Goal: Check status: Check status

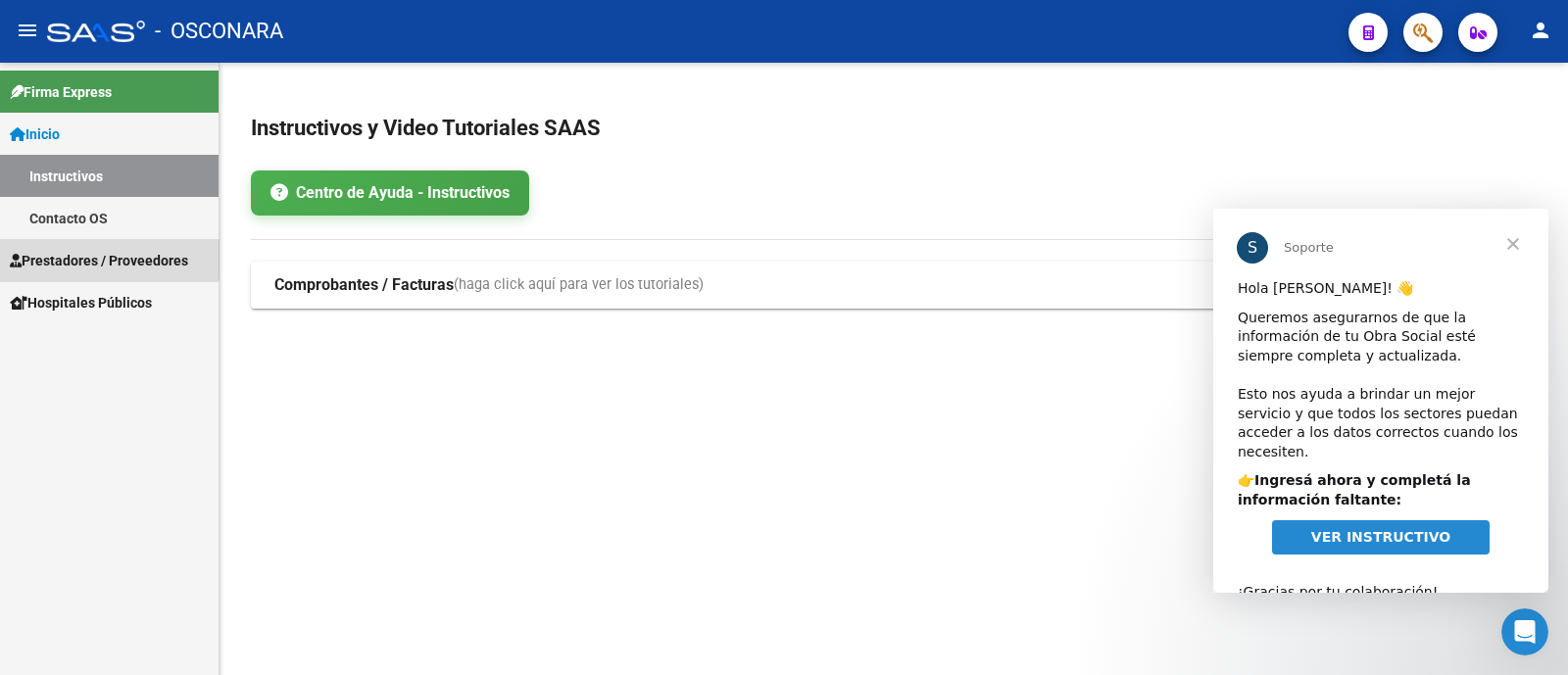
click at [108, 253] on span "Prestadores / Proveedores" at bounding box center [99, 261] width 179 height 22
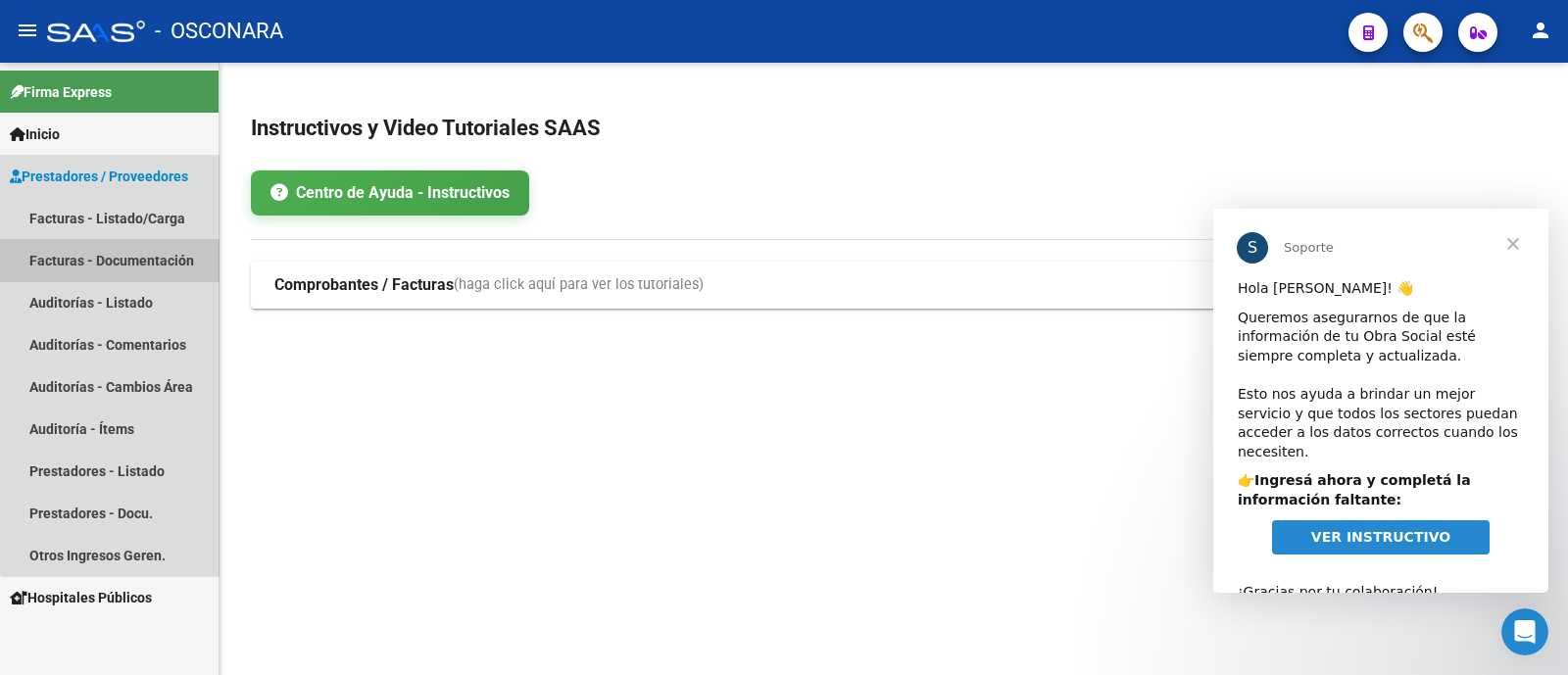
click at [137, 264] on link "Facturas - Documentación" at bounding box center [109, 260] width 218 height 42
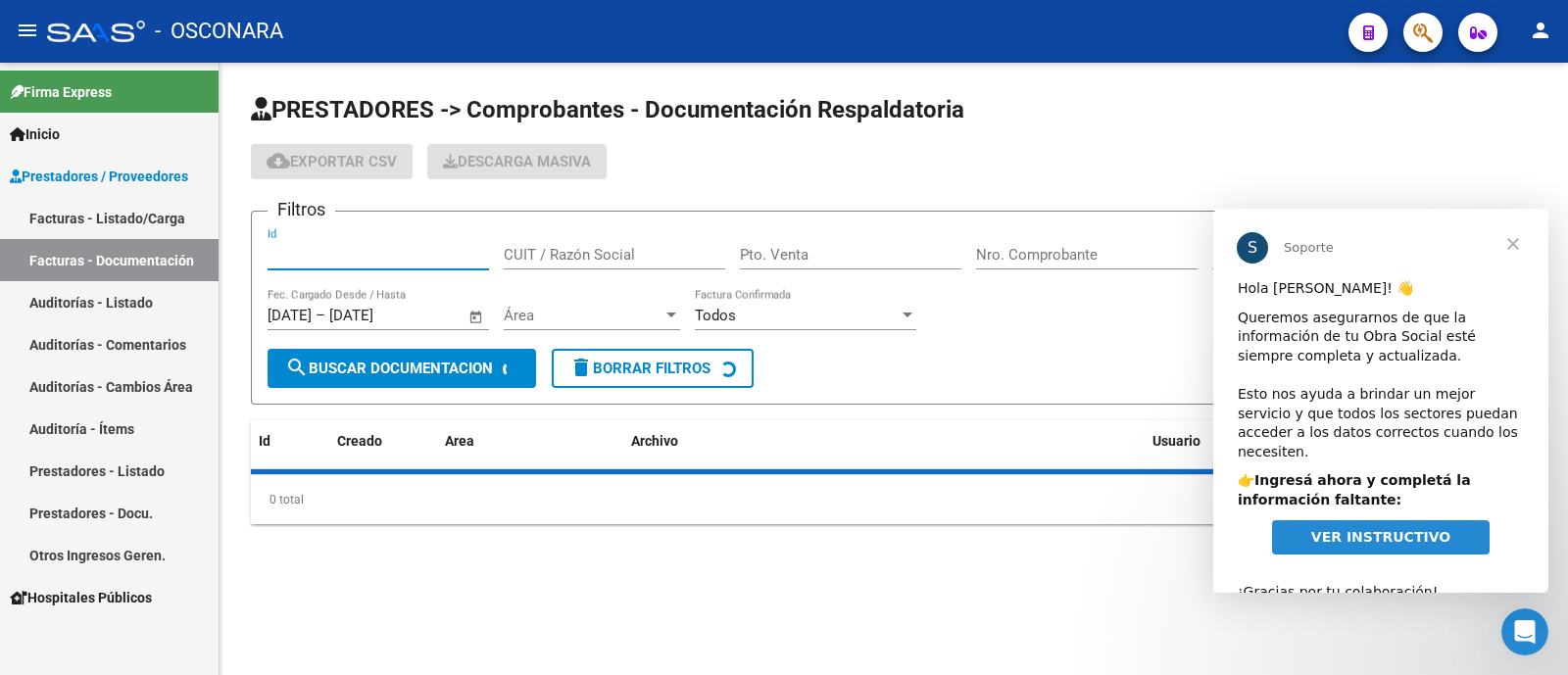
click at [343, 257] on input "Id" at bounding box center [378, 255] width 221 height 18
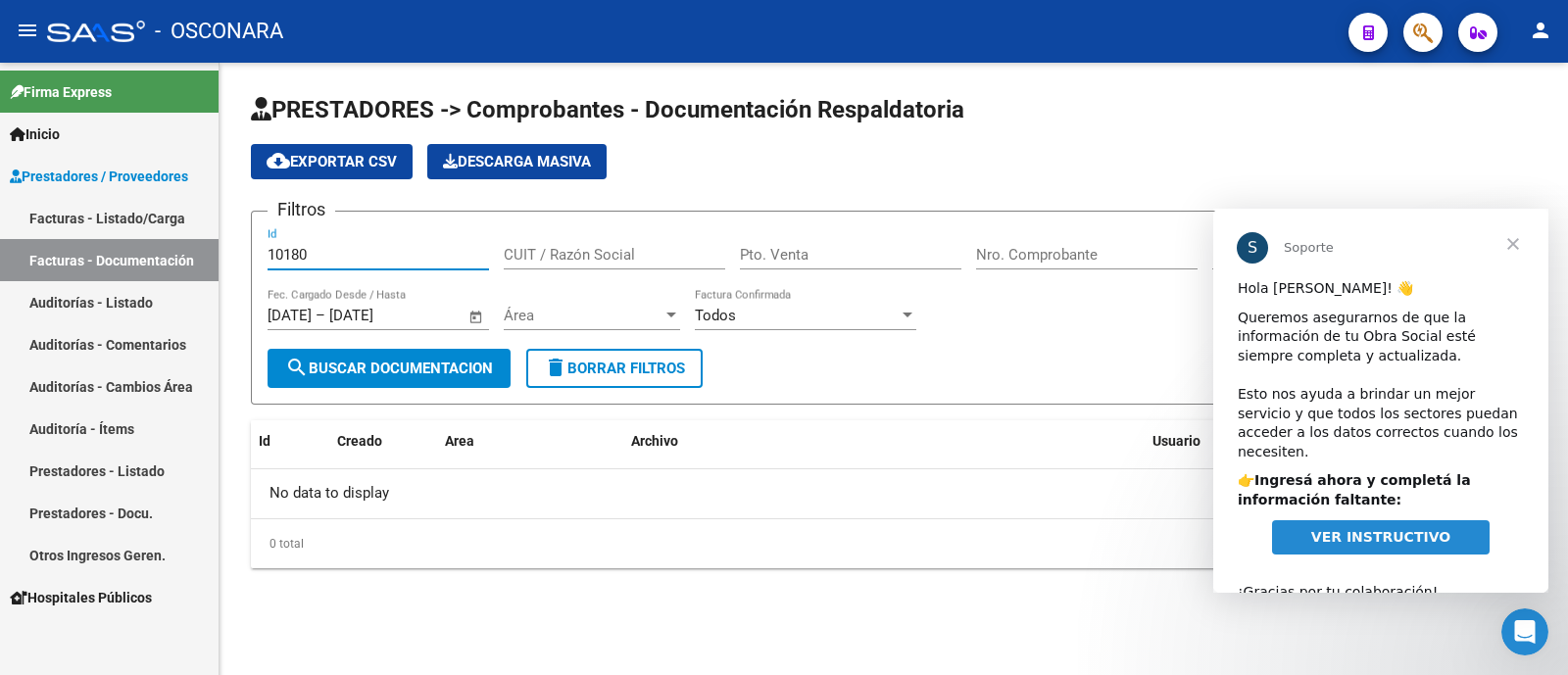
type input "10180"
click at [116, 310] on link "Auditorías - Listado" at bounding box center [109, 302] width 218 height 42
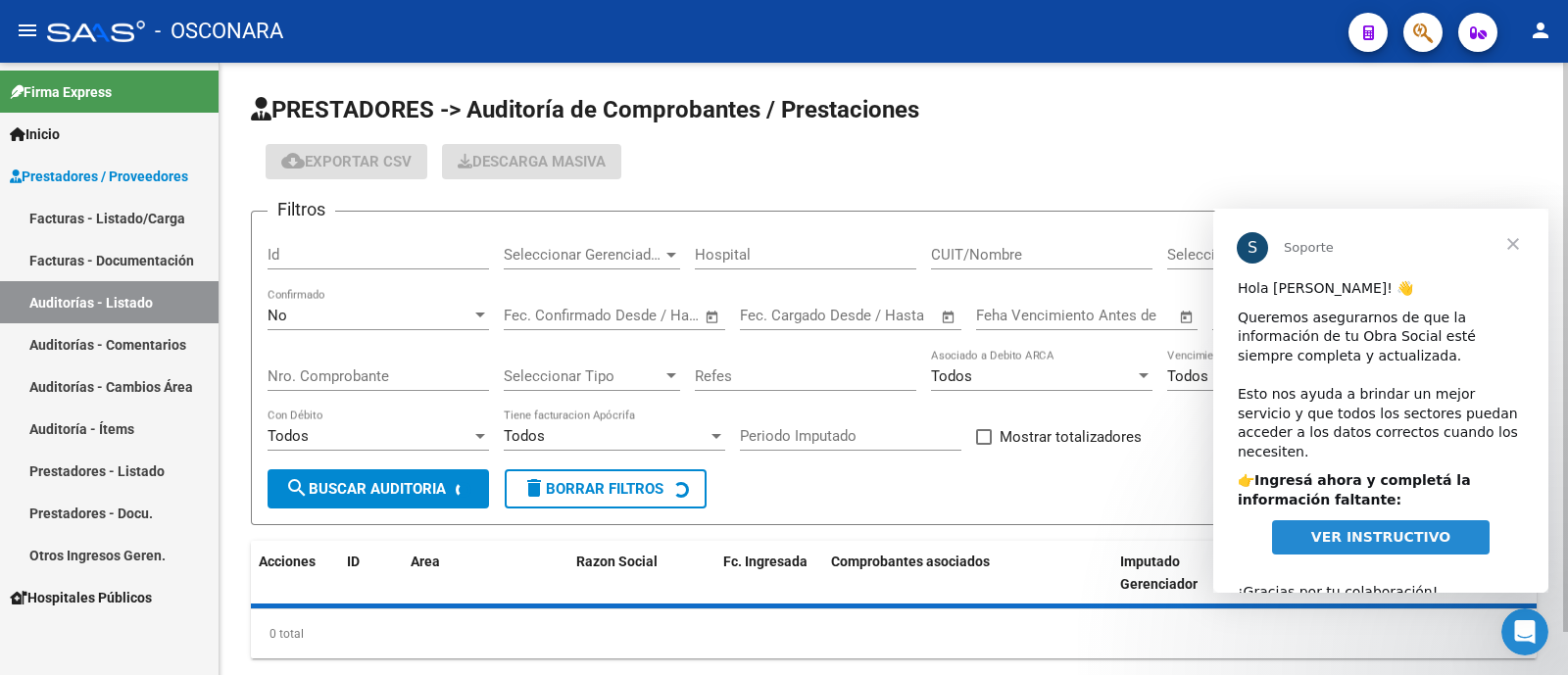
click at [333, 245] on div "Id" at bounding box center [378, 248] width 221 height 42
click at [332, 252] on input "Id" at bounding box center [378, 255] width 221 height 18
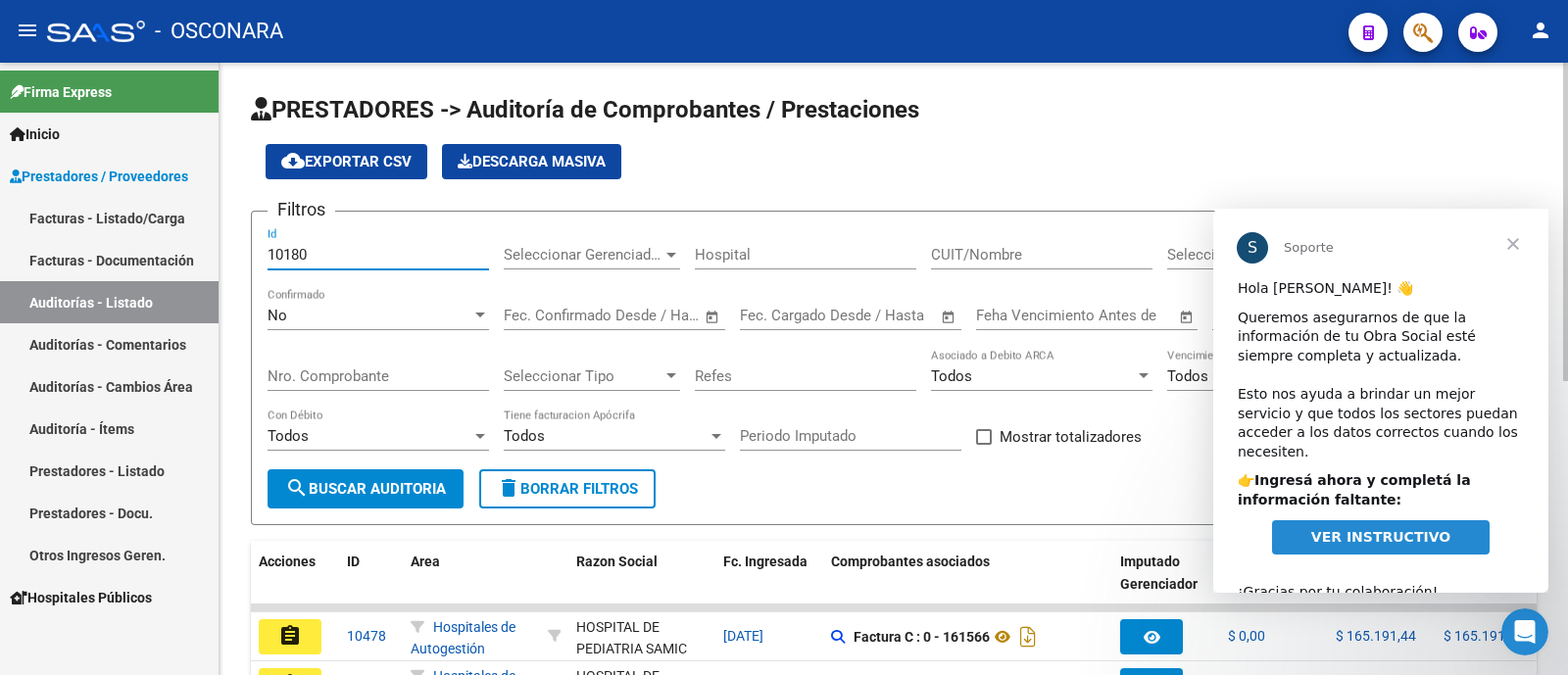
type input "10180"
click at [338, 300] on div "No Confirmado" at bounding box center [378, 309] width 221 height 42
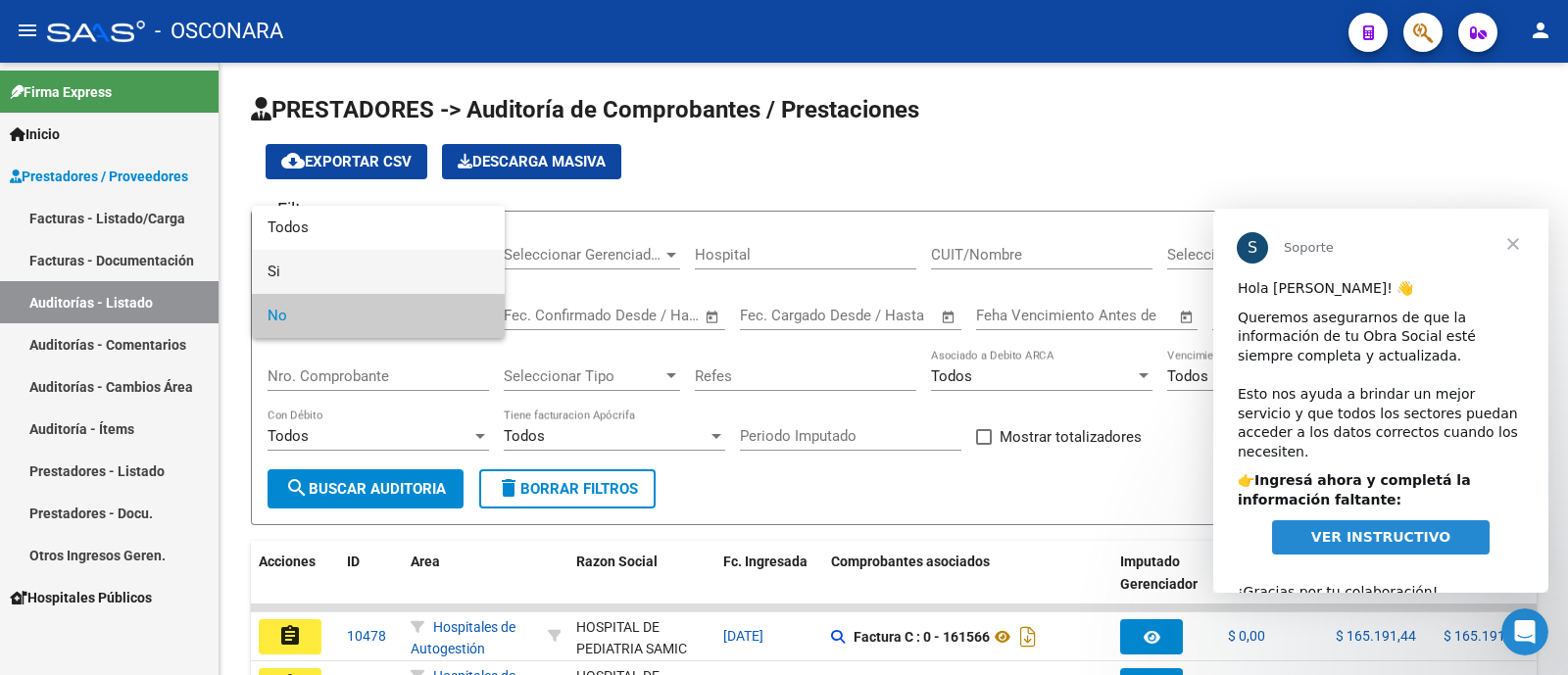
click at [295, 261] on span "Si" at bounding box center [378, 272] width 221 height 44
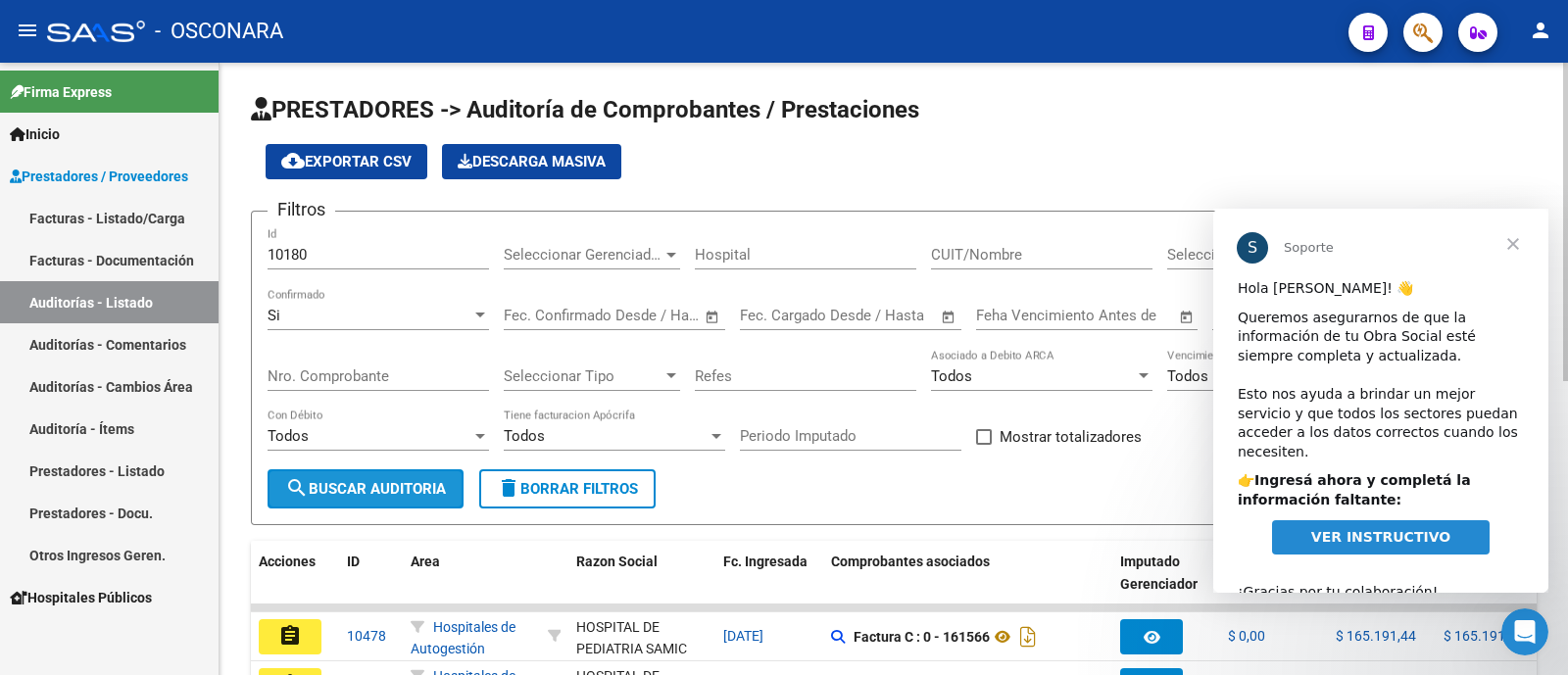
click at [359, 499] on button "search Buscar Auditoria" at bounding box center [365, 489] width 196 height 39
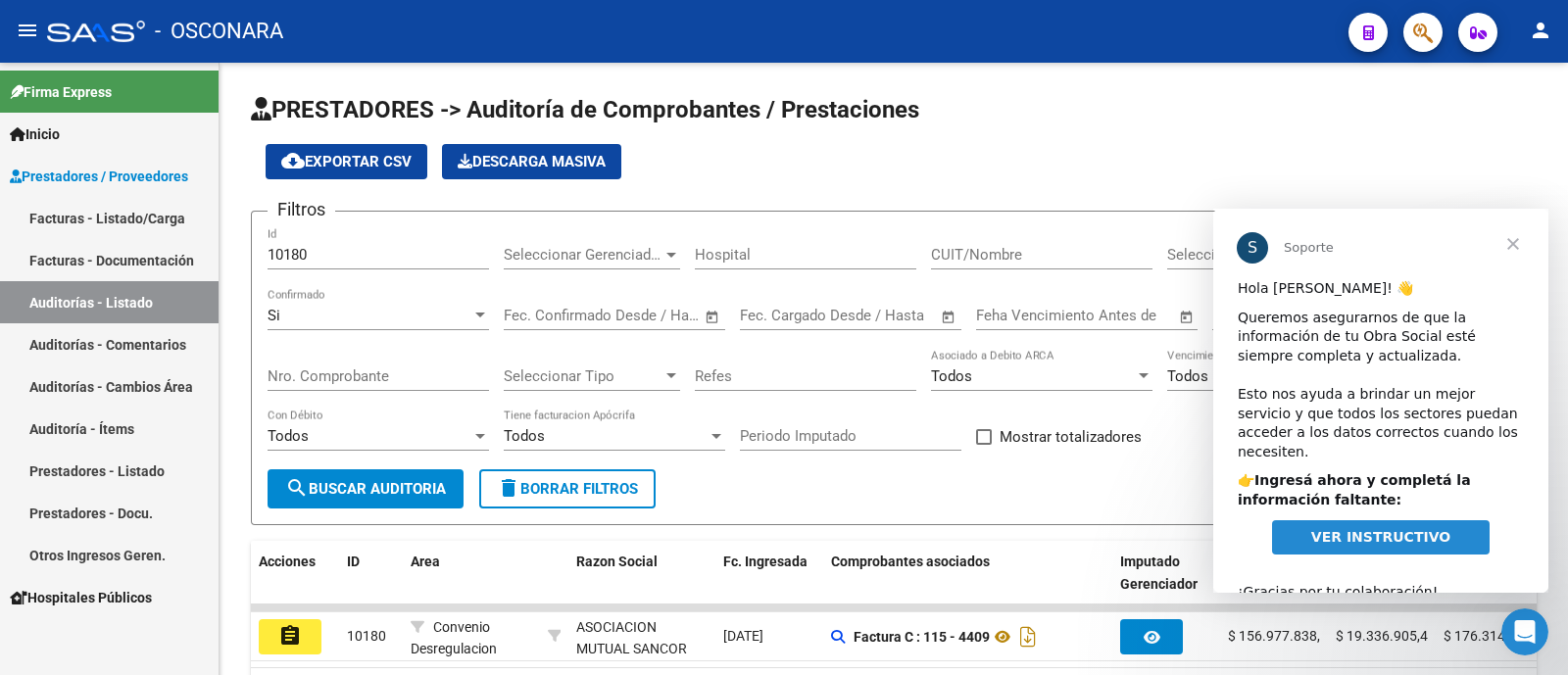
click at [1510, 245] on span "Cerrar" at bounding box center [1513, 243] width 71 height 71
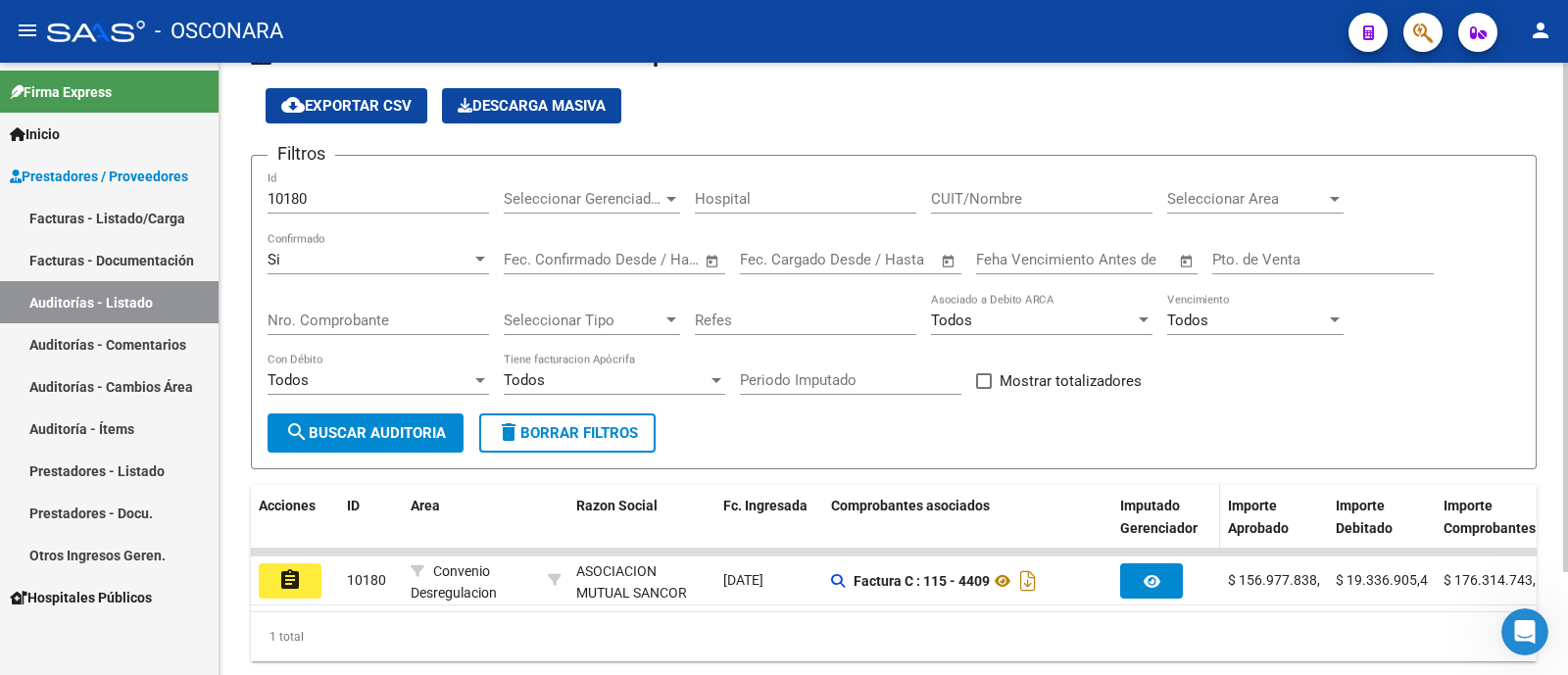
scroll to position [124, 0]
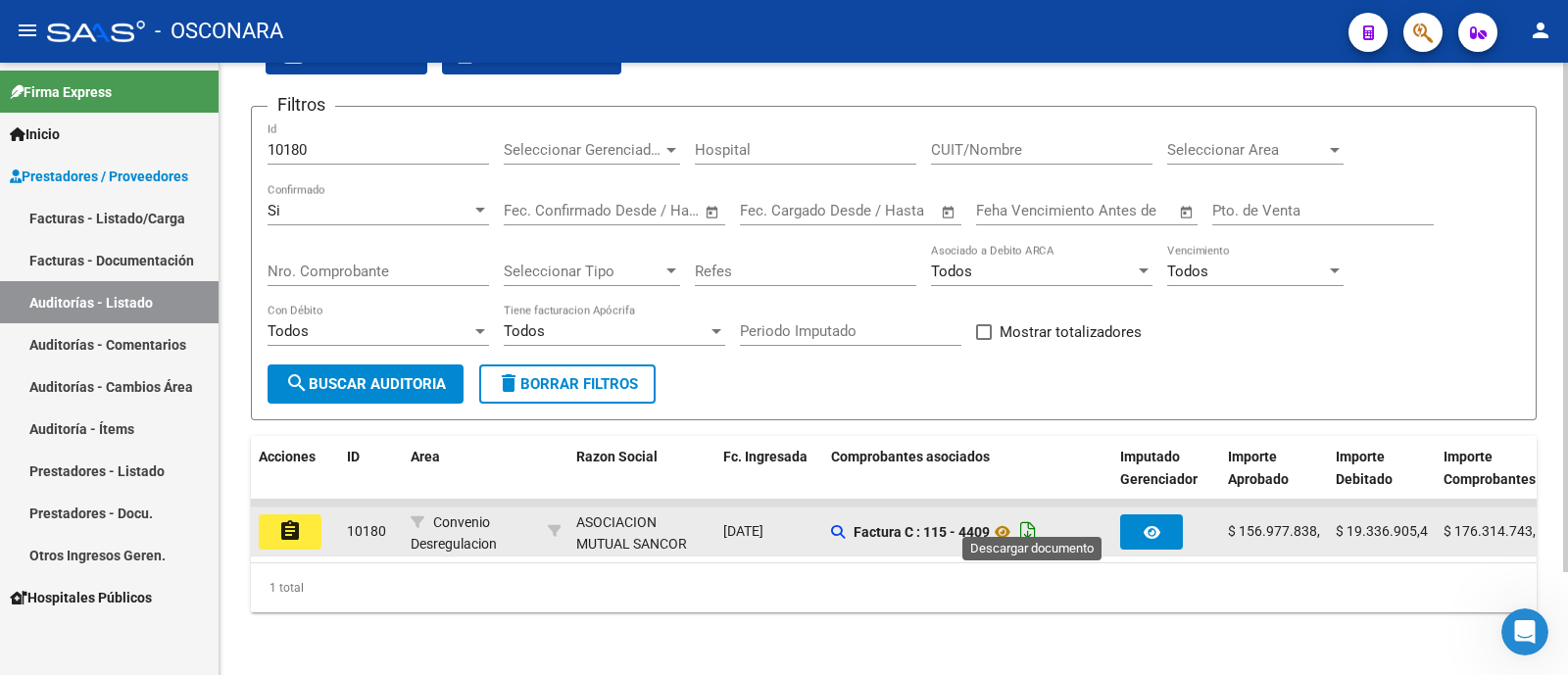
click at [1037, 516] on icon "Descargar documento" at bounding box center [1028, 531] width 26 height 31
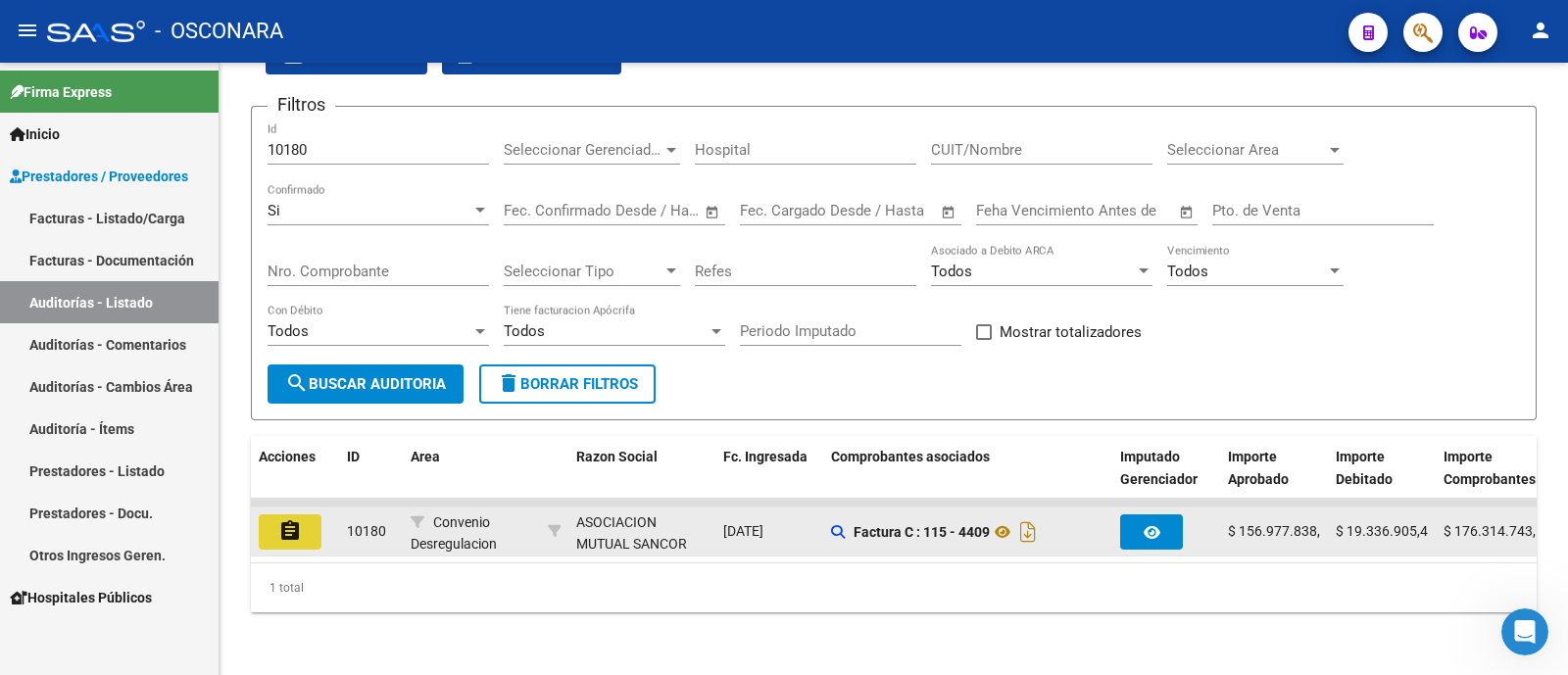
click at [261, 514] on button "assignment" at bounding box center [289, 531] width 63 height 35
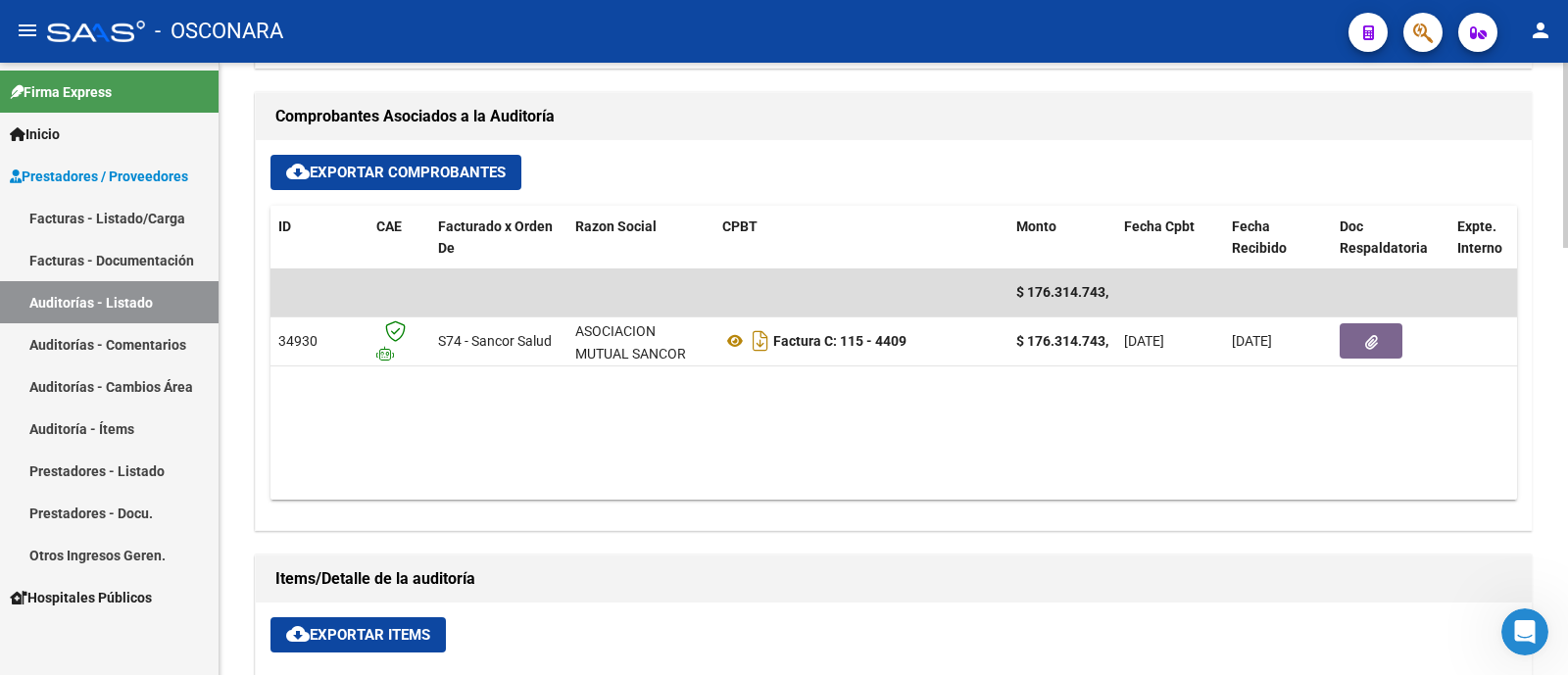
scroll to position [735, 0]
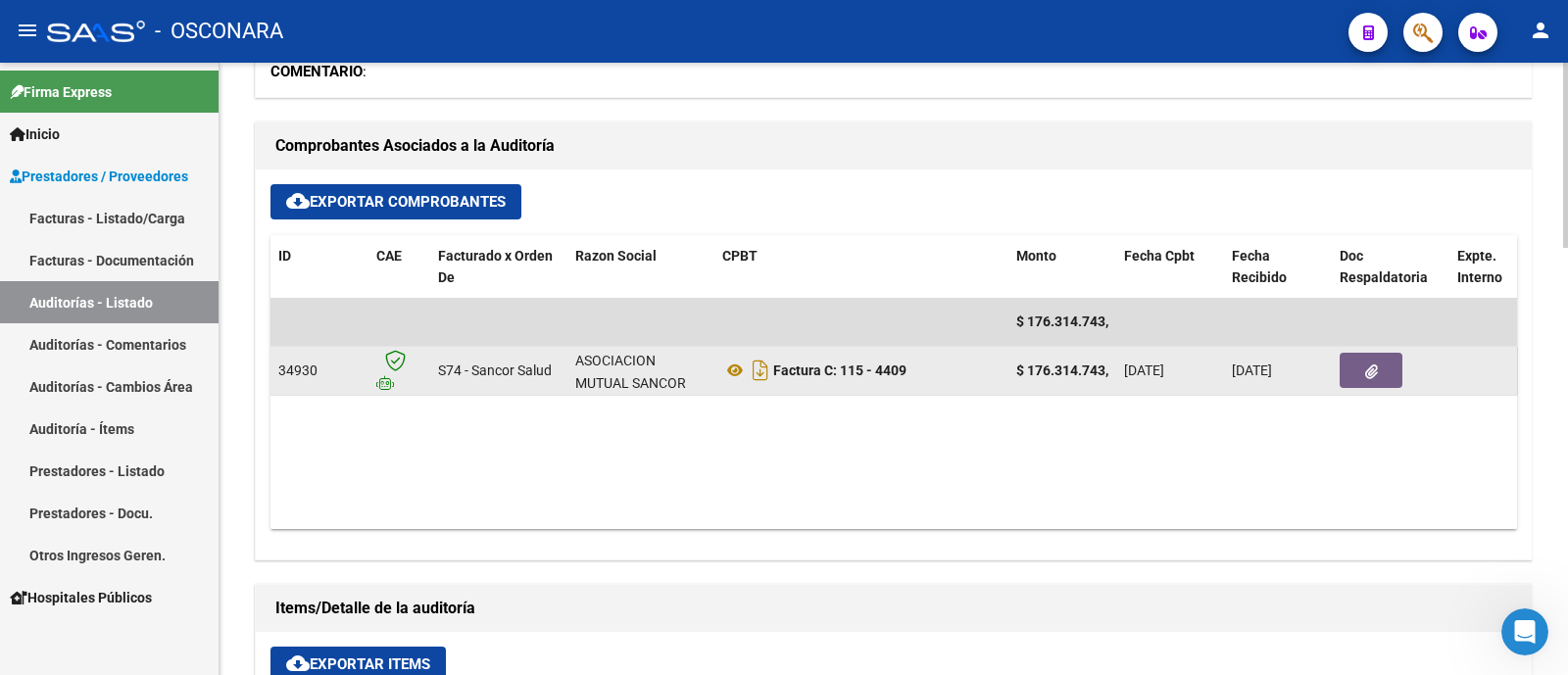
click at [1349, 373] on button "button" at bounding box center [1371, 370] width 63 height 35
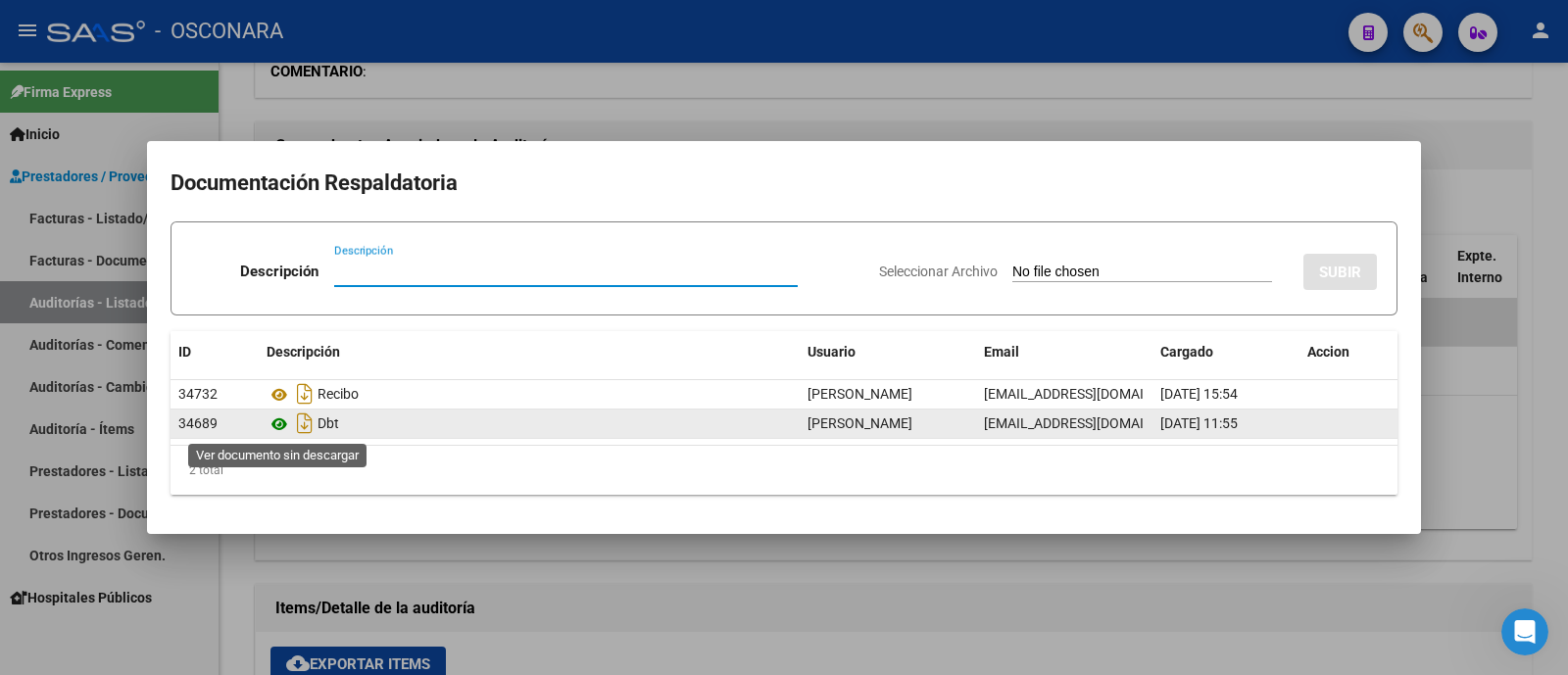
click at [279, 429] on icon at bounding box center [279, 425] width 26 height 24
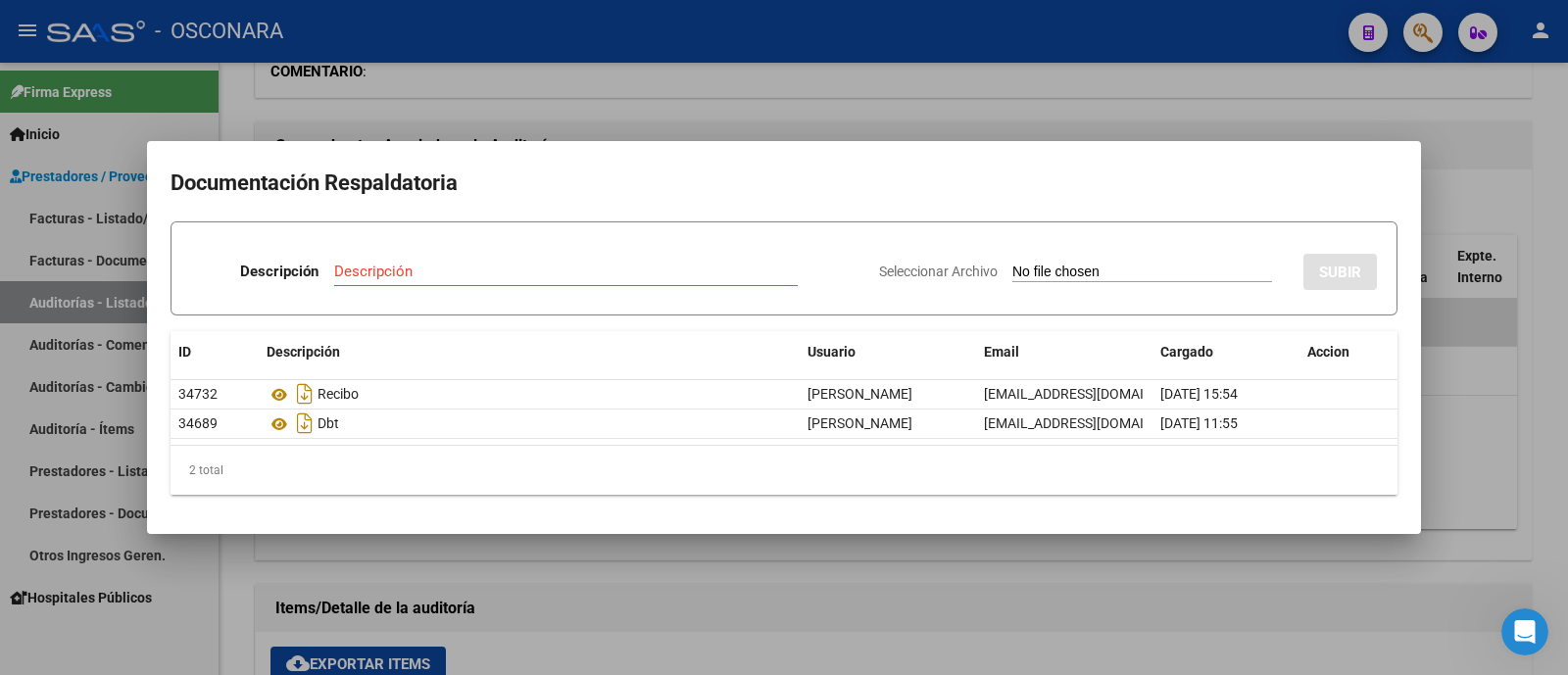
click at [415, 106] on div at bounding box center [784, 337] width 1568 height 675
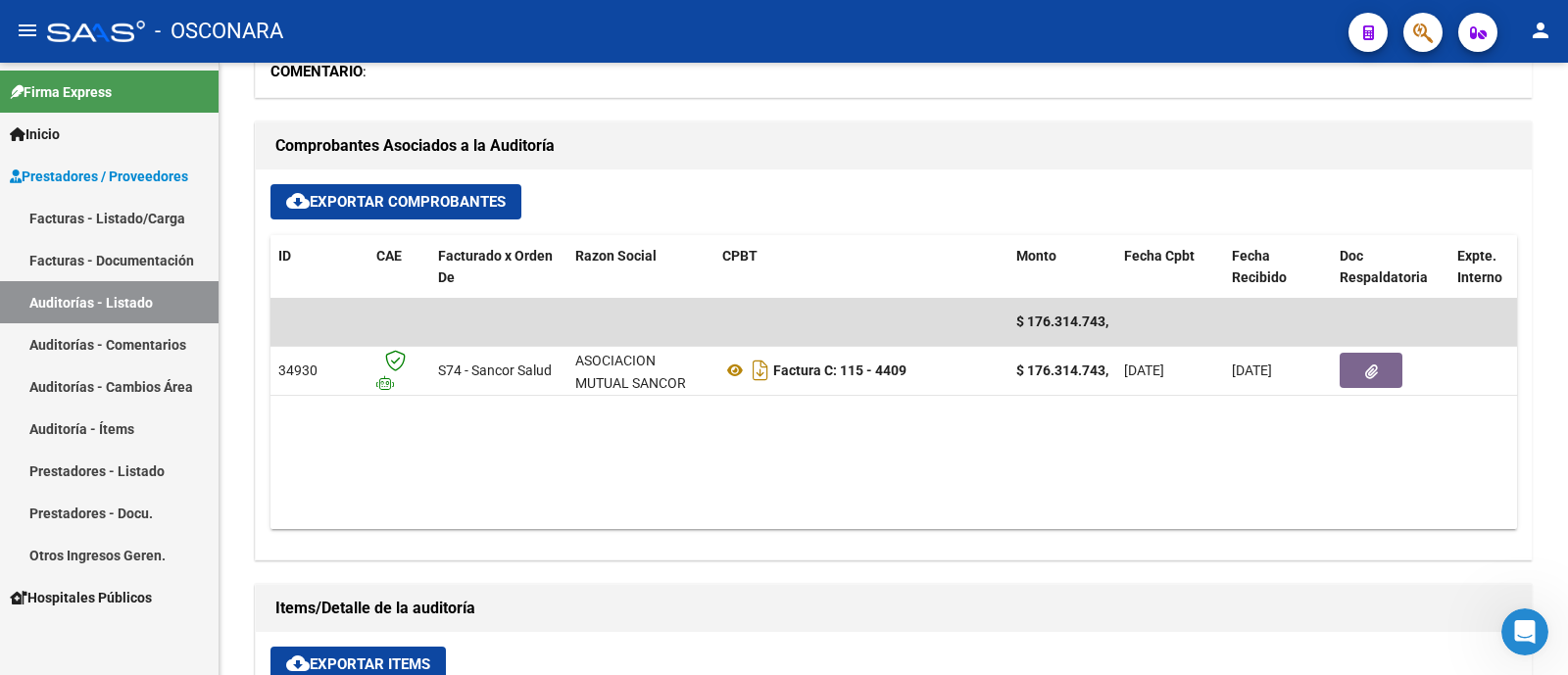
click at [123, 283] on link "Auditorías - Listado" at bounding box center [109, 302] width 218 height 42
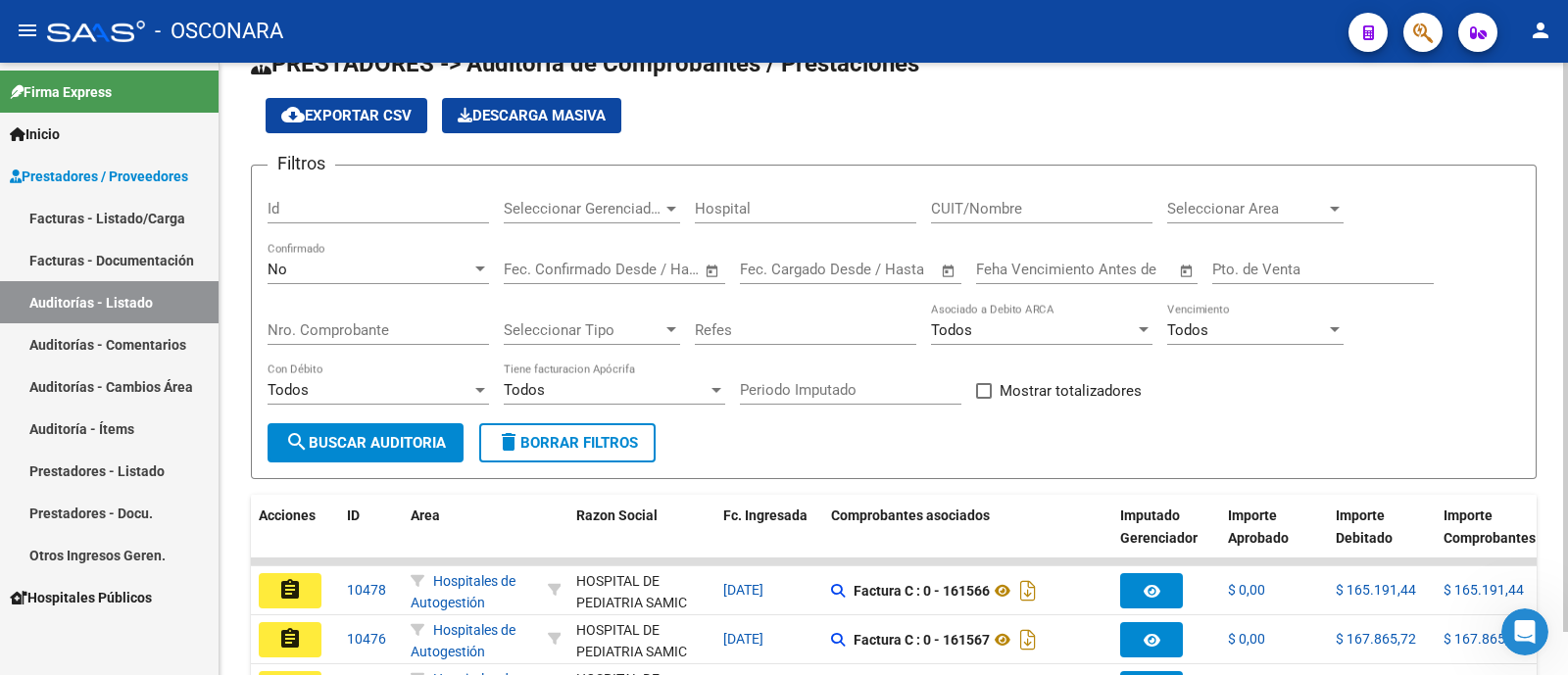
scroll to position [564, 0]
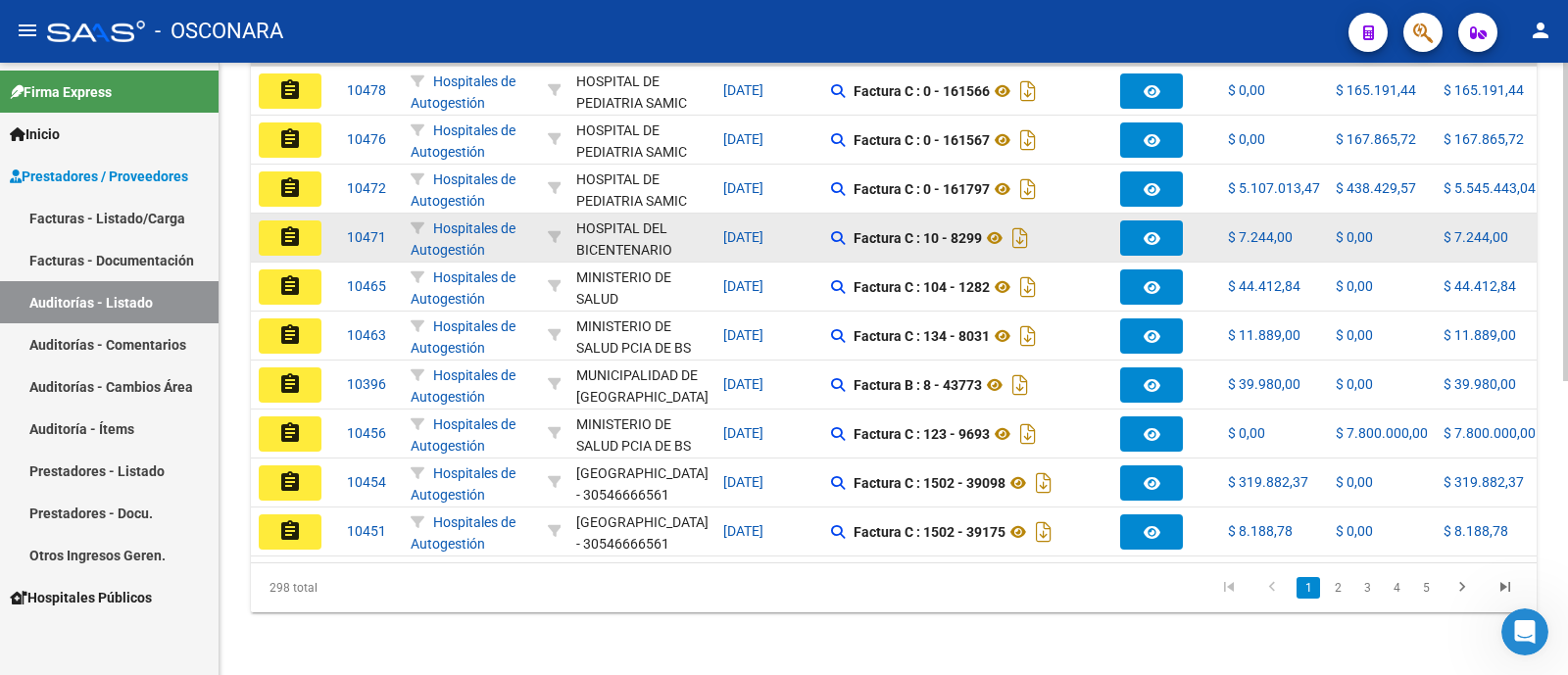
click at [321, 220] on div "assignment" at bounding box center [294, 237] width 73 height 35
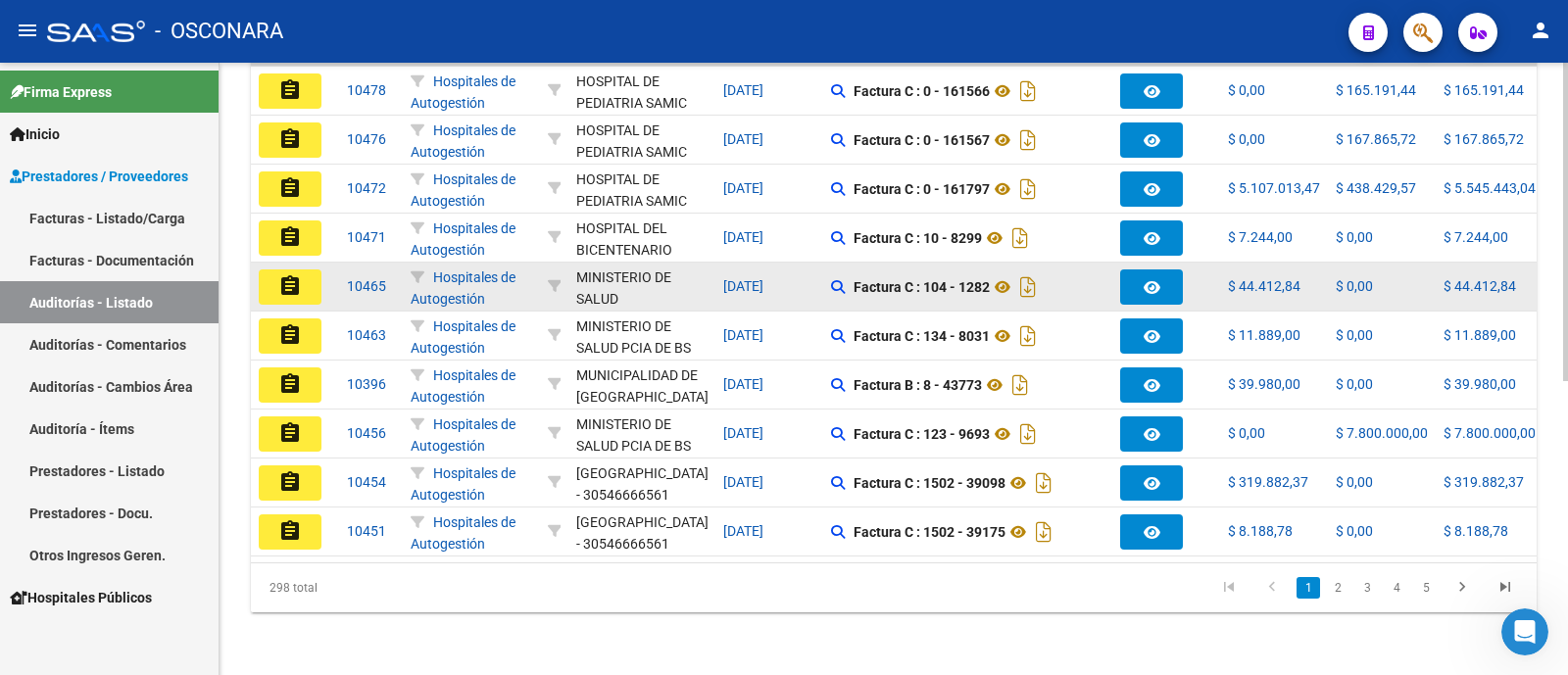
scroll to position [0, 0]
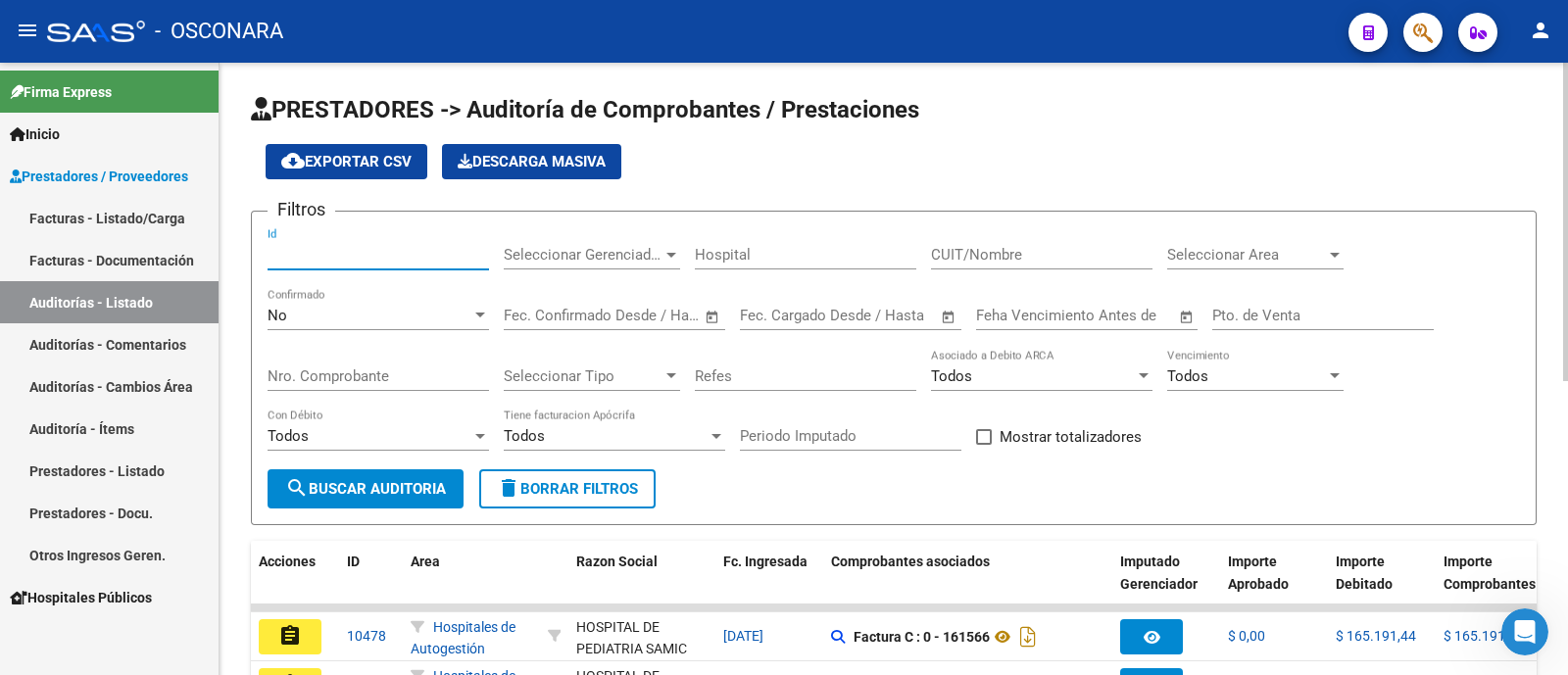
click at [327, 255] on input "Id" at bounding box center [378, 255] width 221 height 18
type input "7242"
click at [343, 318] on div "No" at bounding box center [369, 316] width 203 height 18
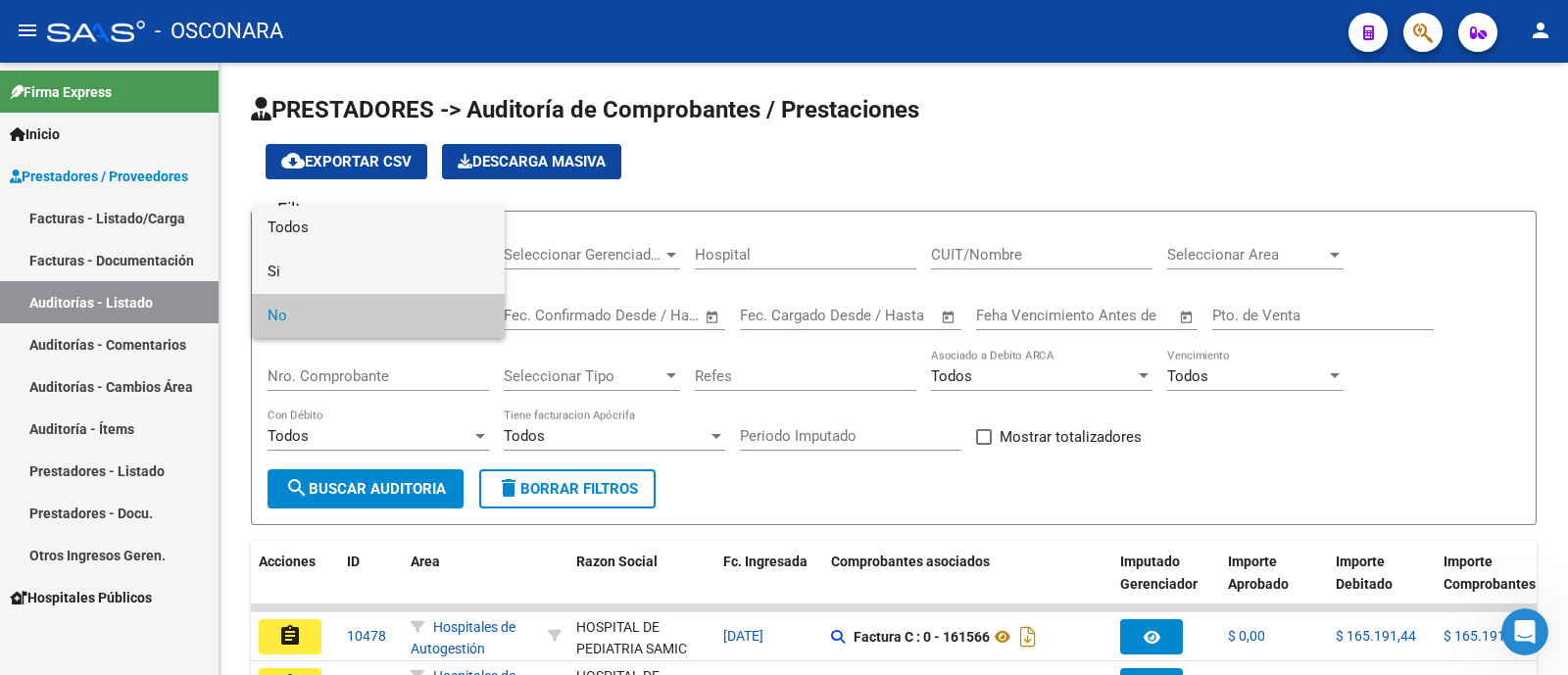
drag, startPoint x: 323, startPoint y: 252, endPoint x: 293, endPoint y: 222, distance: 42.4
click at [293, 222] on div "Todos Si No" at bounding box center [379, 271] width 253 height 133
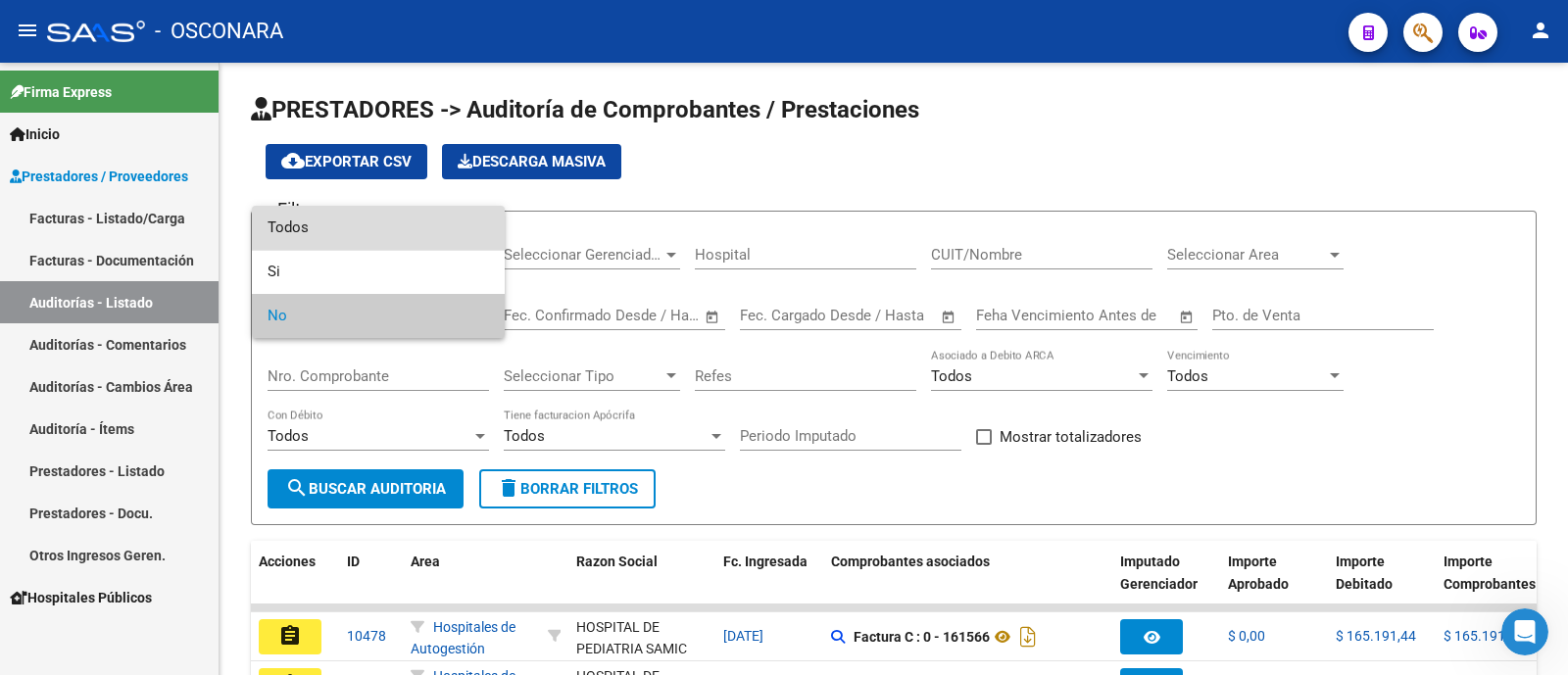
click at [294, 222] on span "Todos" at bounding box center [378, 227] width 221 height 44
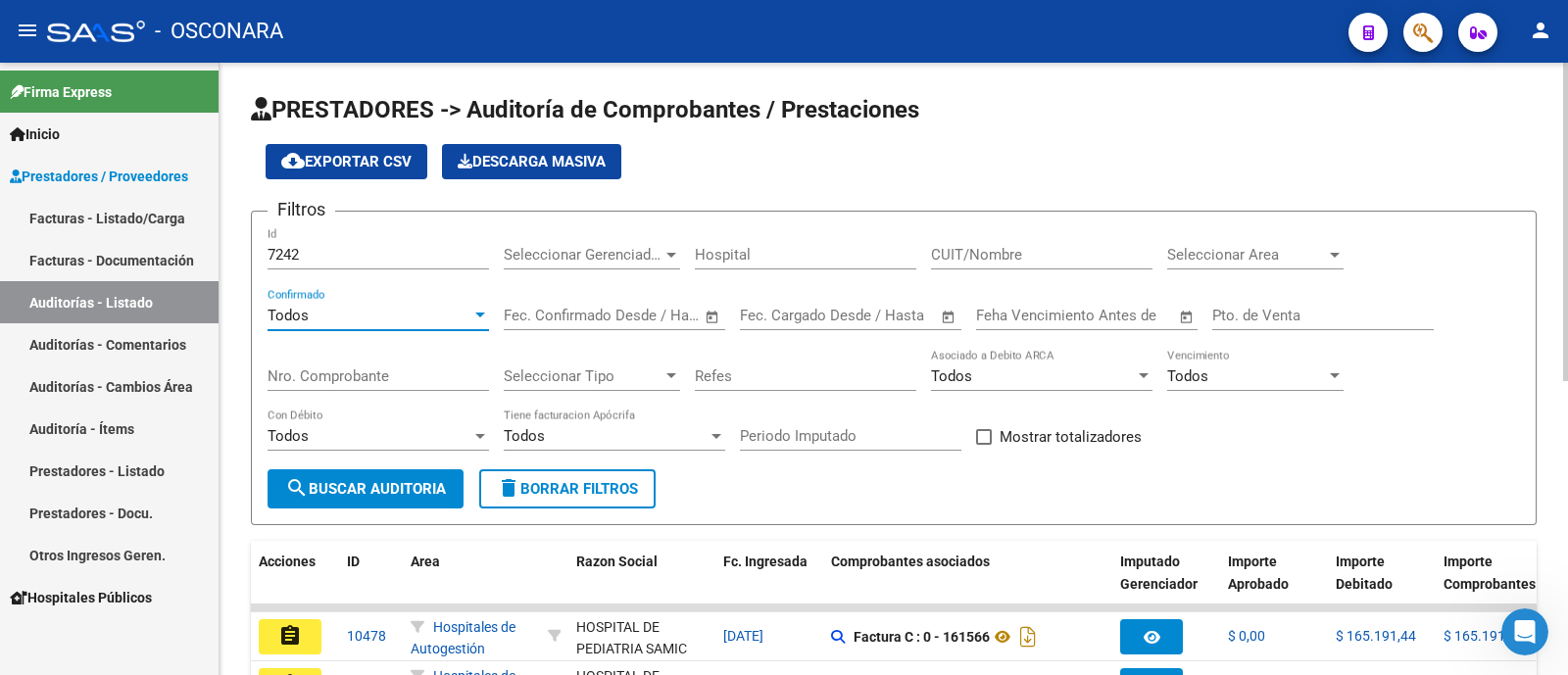
click at [355, 482] on span "search Buscar Auditoria" at bounding box center [365, 490] width 161 height 18
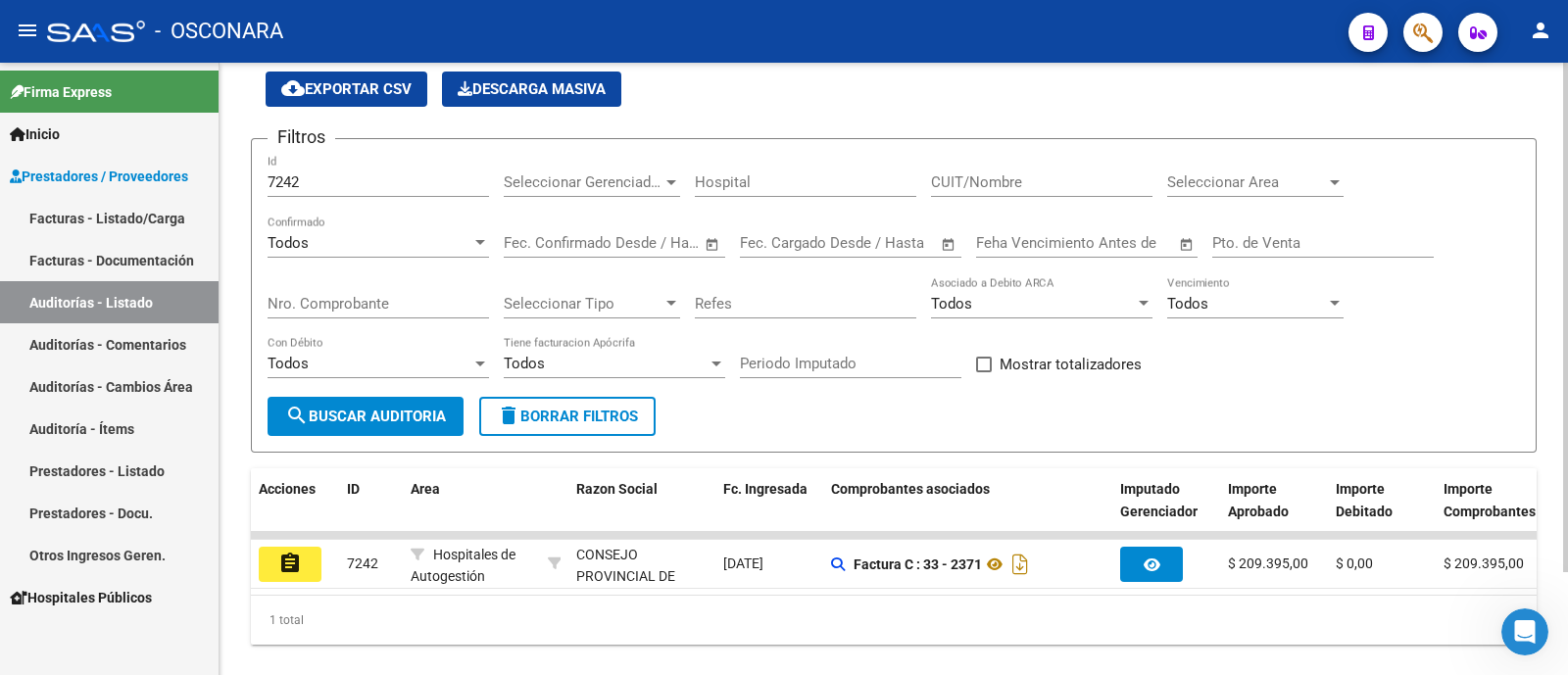
scroll to position [124, 0]
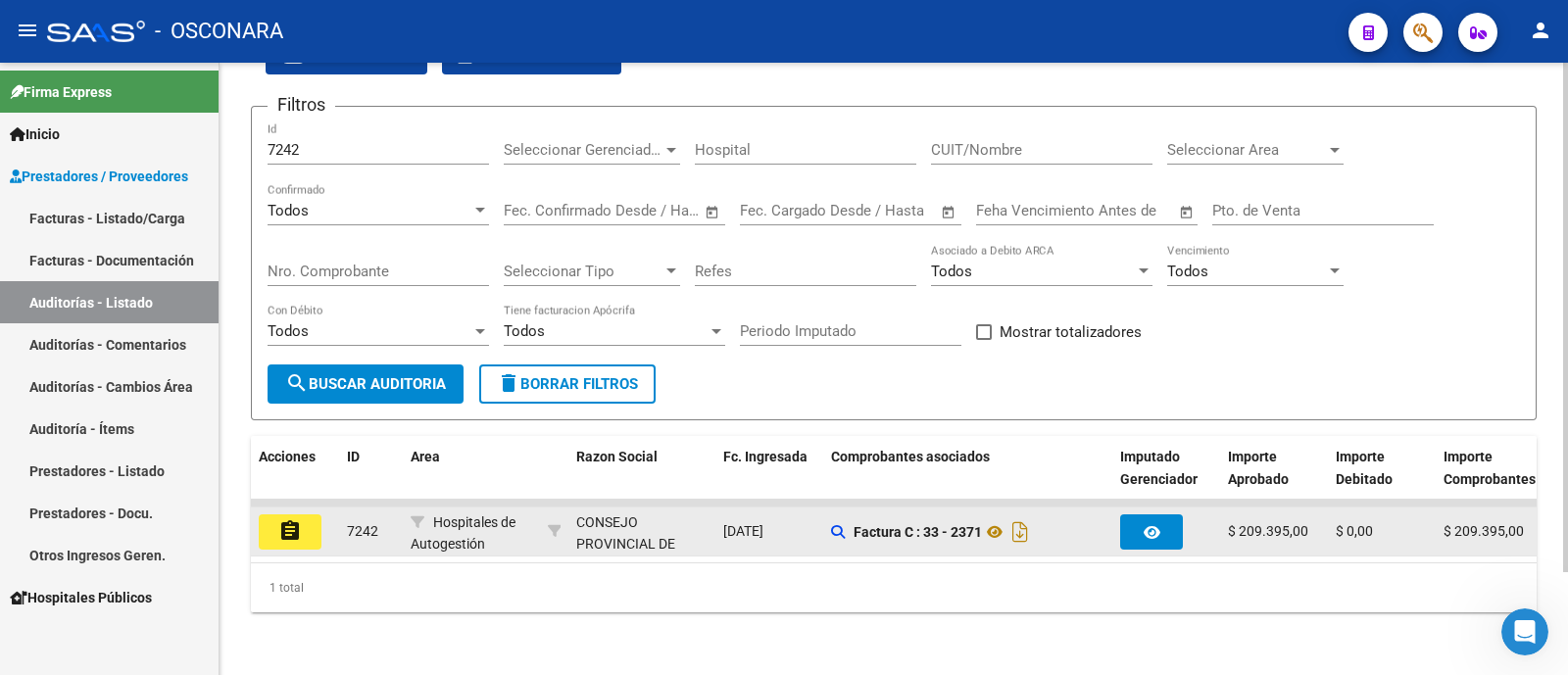
click at [304, 514] on button "assignment" at bounding box center [289, 531] width 63 height 35
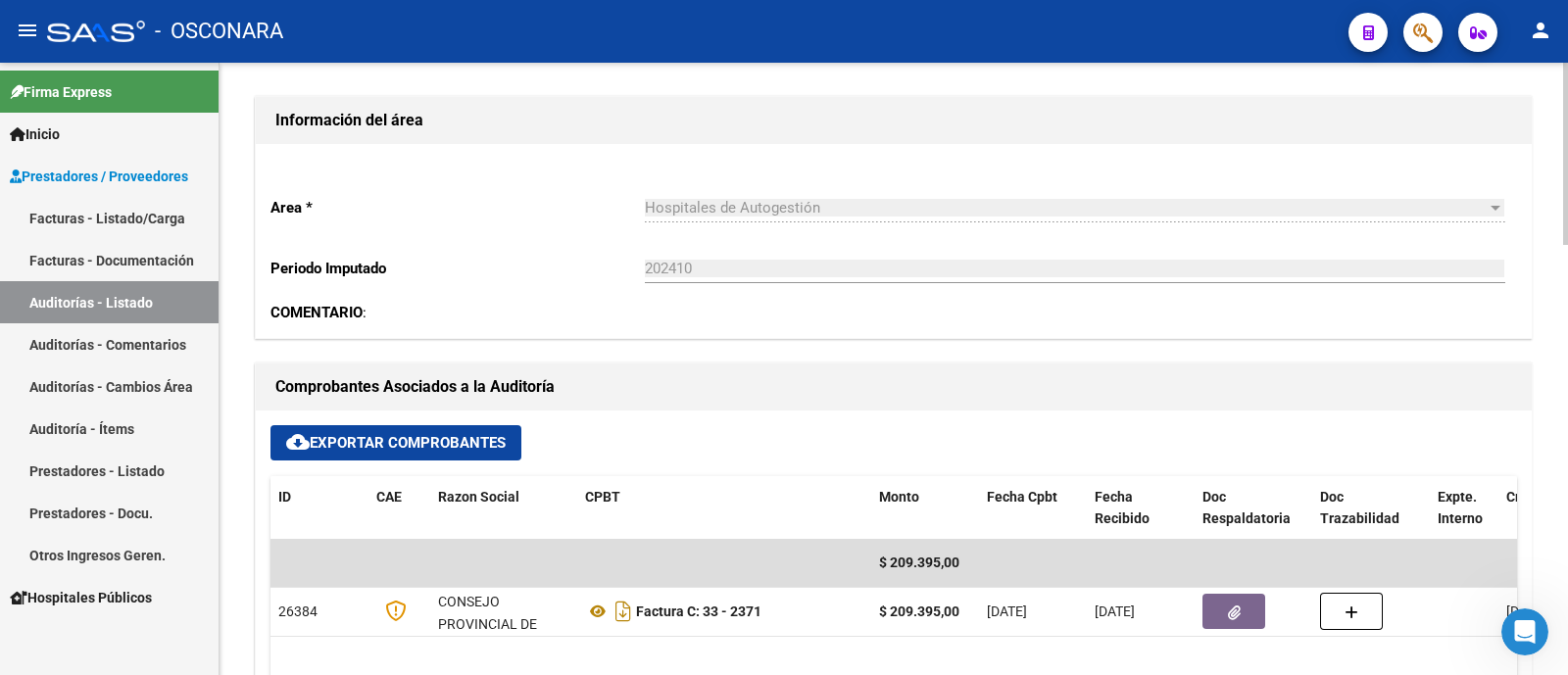
scroll to position [489, 0]
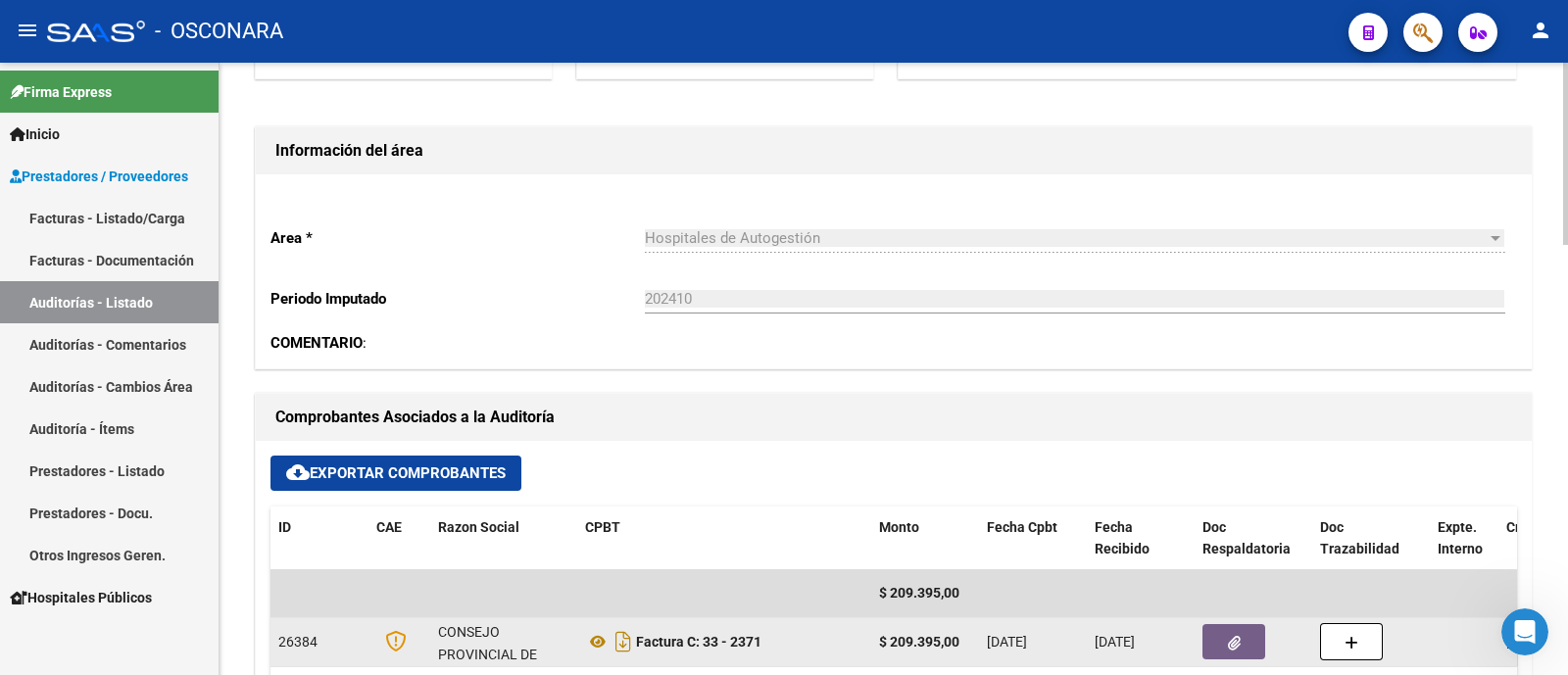
click at [1228, 645] on icon "button" at bounding box center [1234, 643] width 13 height 15
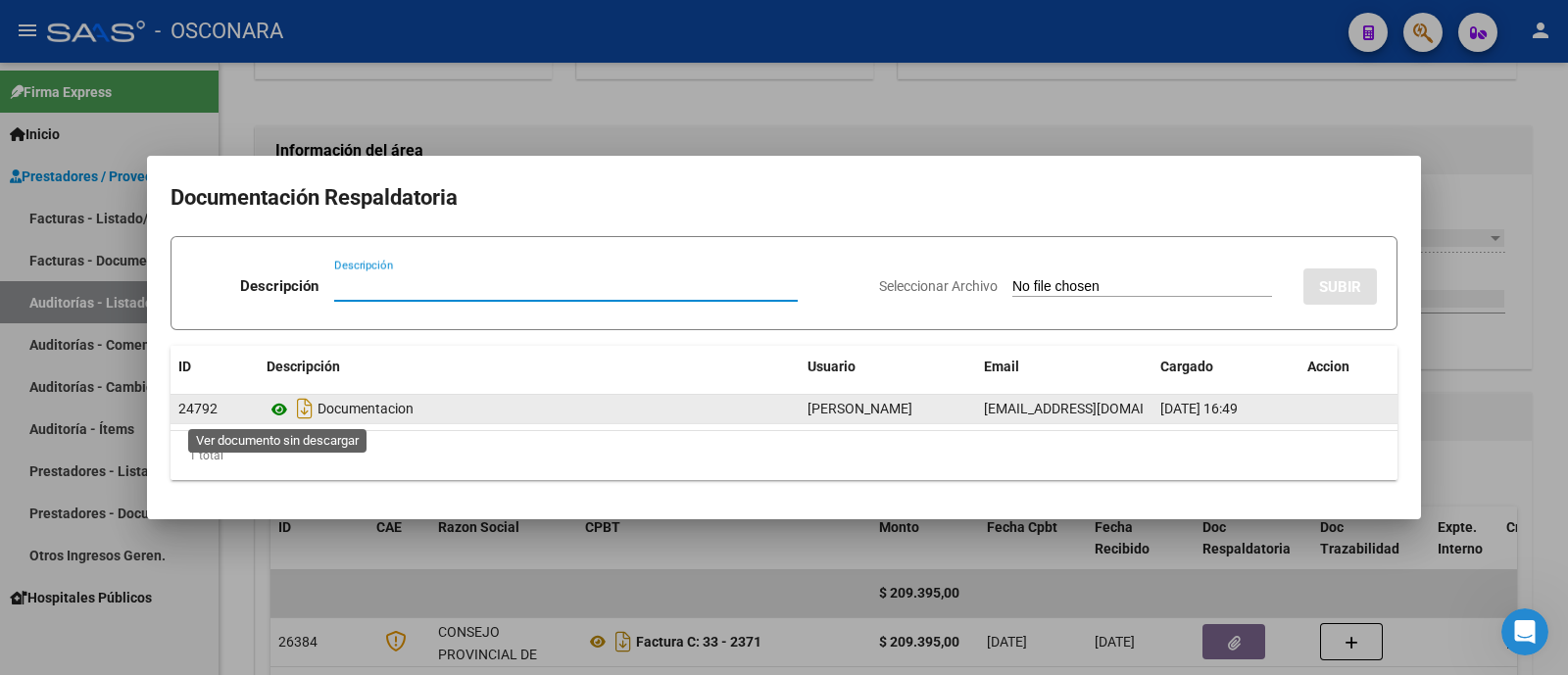
click at [283, 401] on icon at bounding box center [279, 410] width 26 height 24
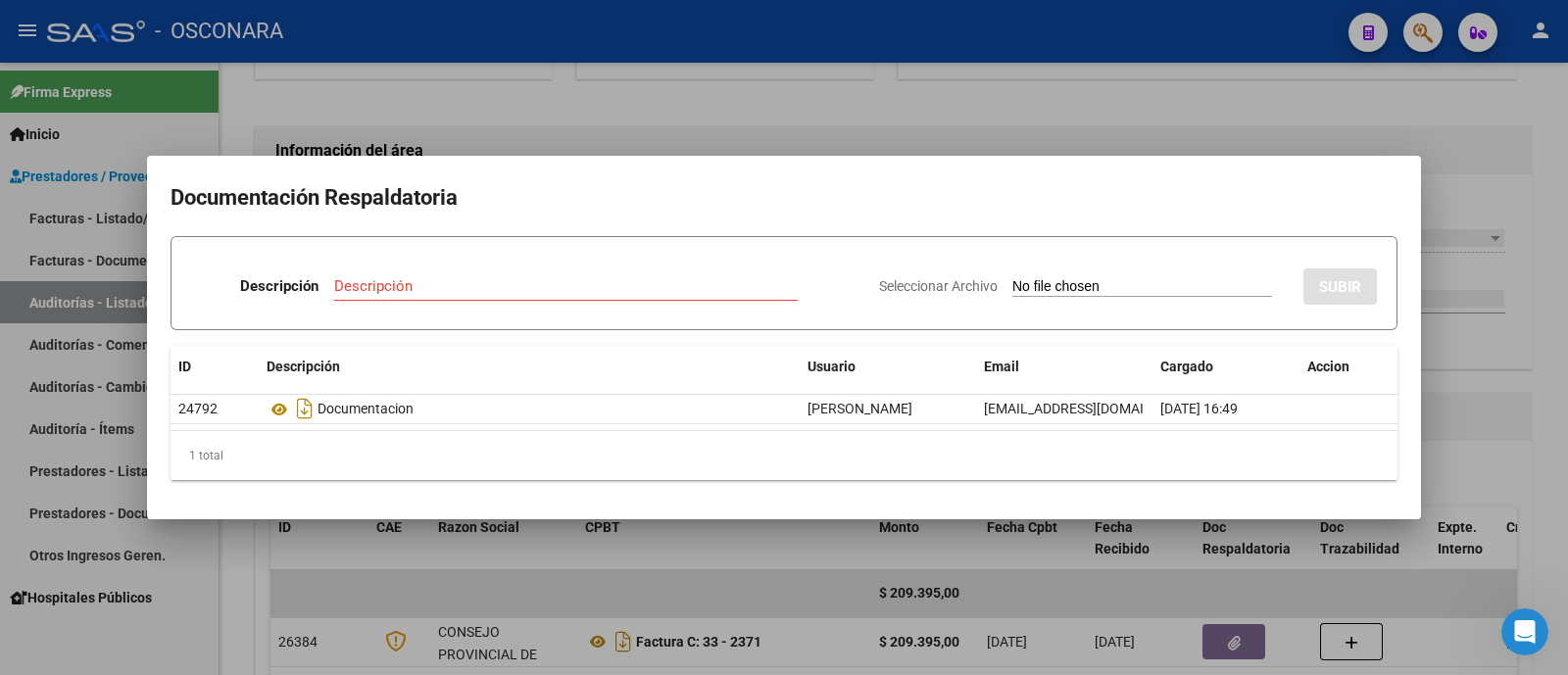
click at [711, 560] on div at bounding box center [784, 337] width 1568 height 675
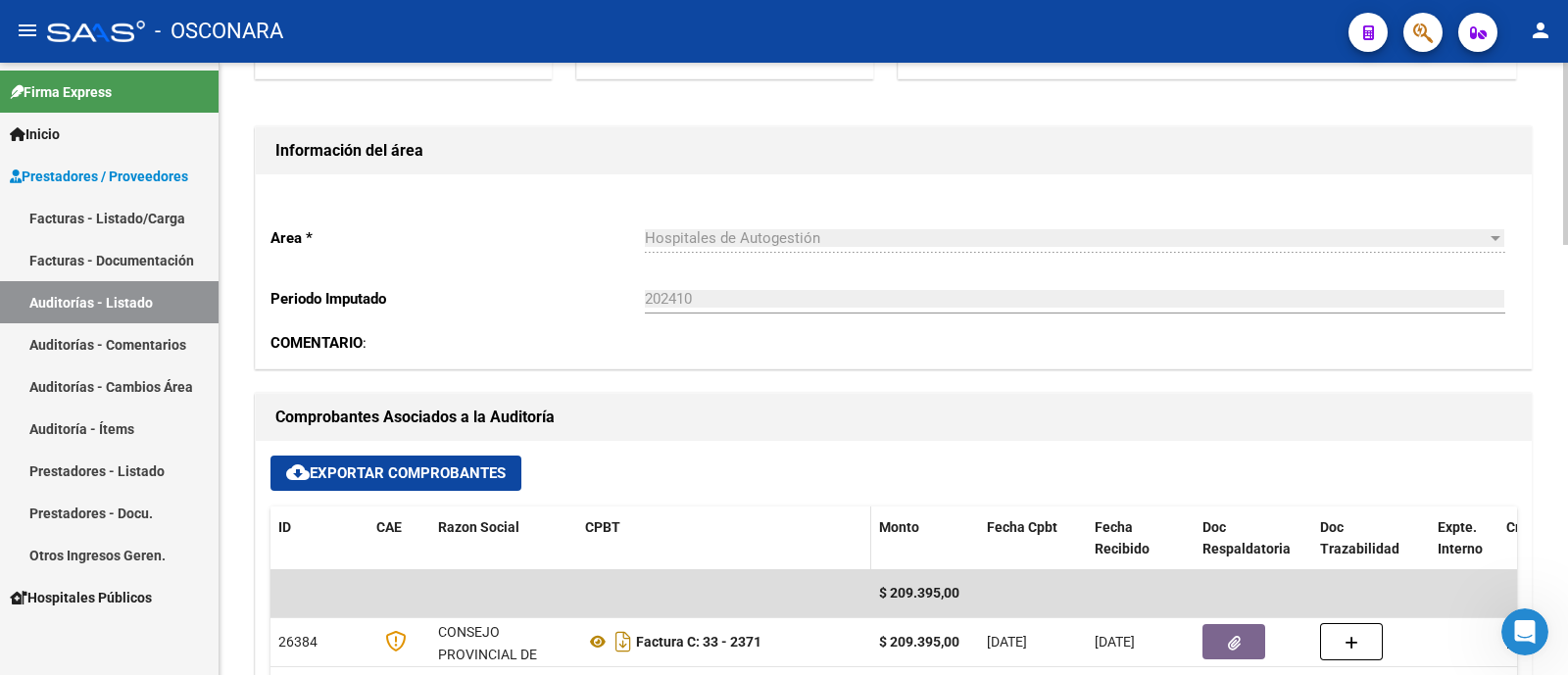
scroll to position [612, 0]
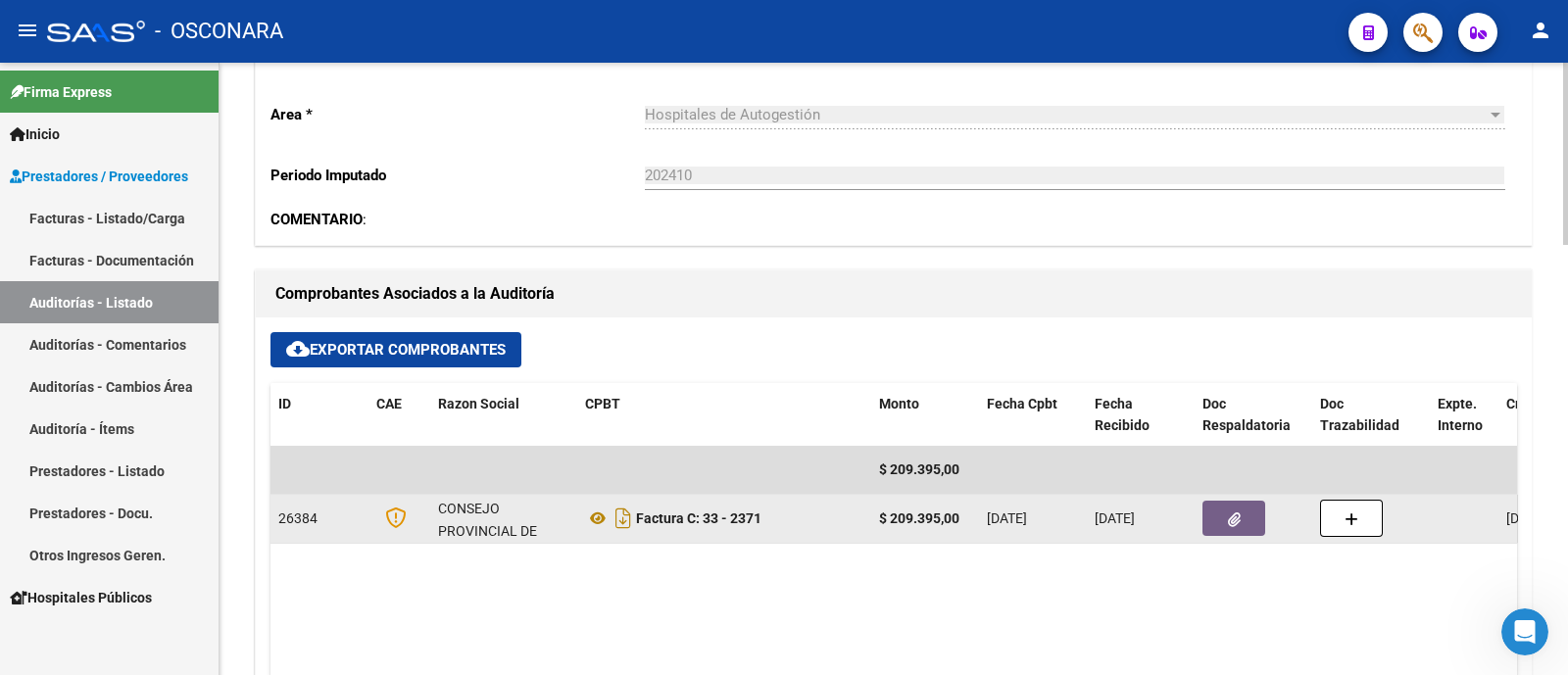
click at [1245, 521] on button "button" at bounding box center [1234, 517] width 63 height 35
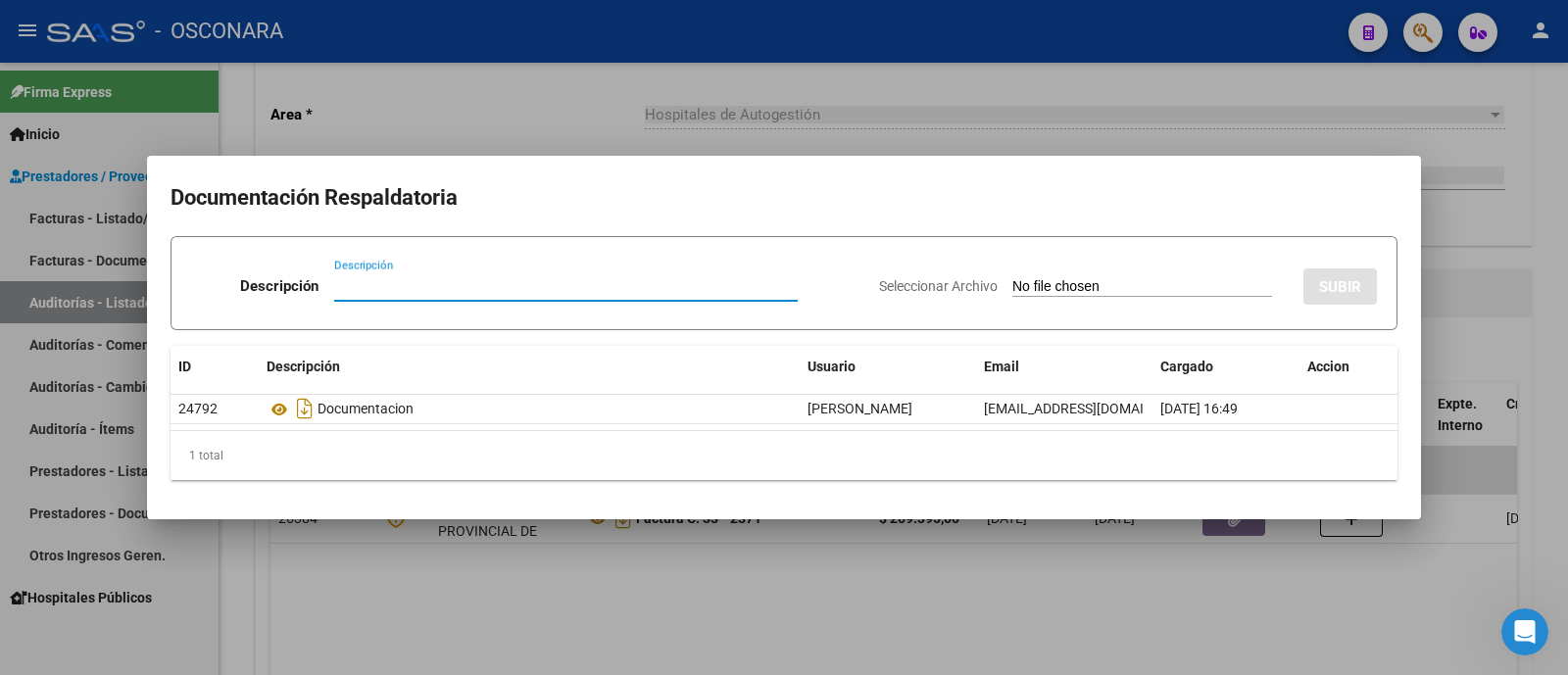
click at [1373, 137] on div at bounding box center [784, 337] width 1568 height 675
